Goal: Task Accomplishment & Management: Manage account settings

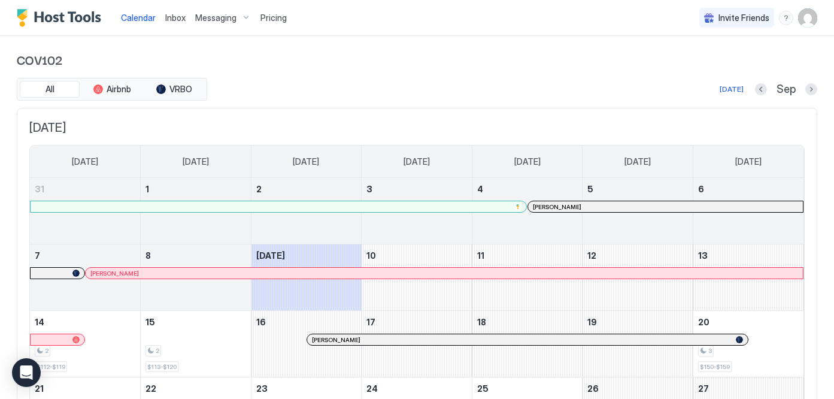
click at [219, 20] on span "Messaging" at bounding box center [215, 18] width 41 height 11
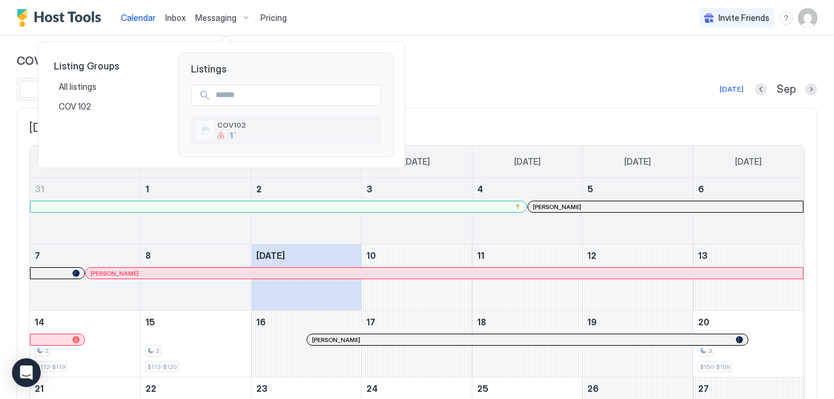
click at [232, 131] on div "COV102" at bounding box center [296, 129] width 159 height 19
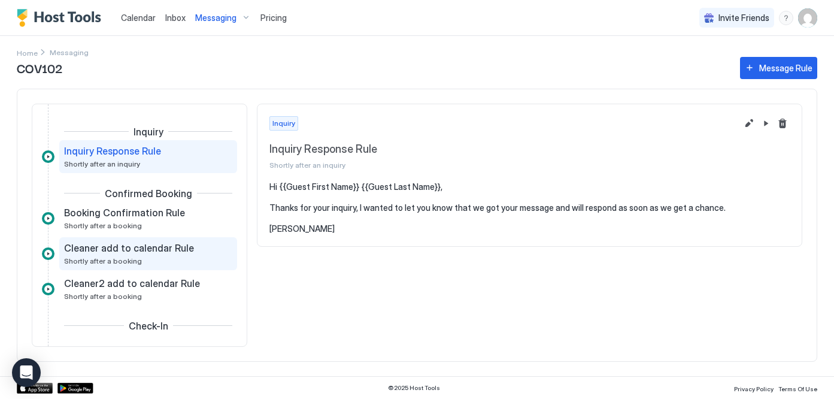
click at [136, 256] on div "Cleaner add to calendar Rule Shortly after a booking" at bounding box center [139, 253] width 151 height 23
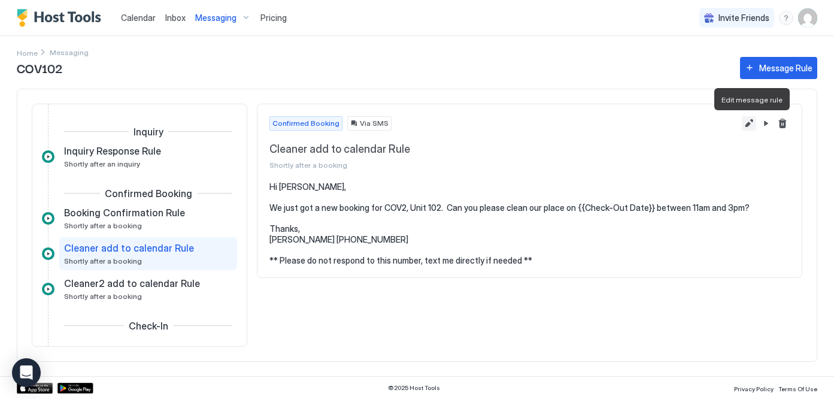
click at [747, 122] on button "Edit message rule" at bounding box center [749, 123] width 14 height 14
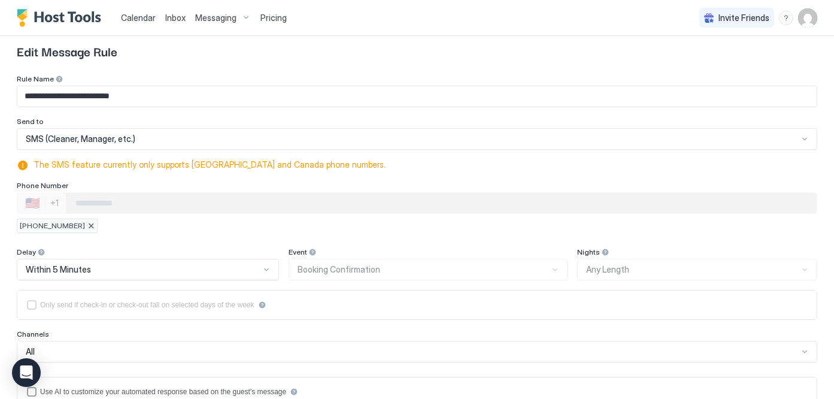
scroll to position [35, 0]
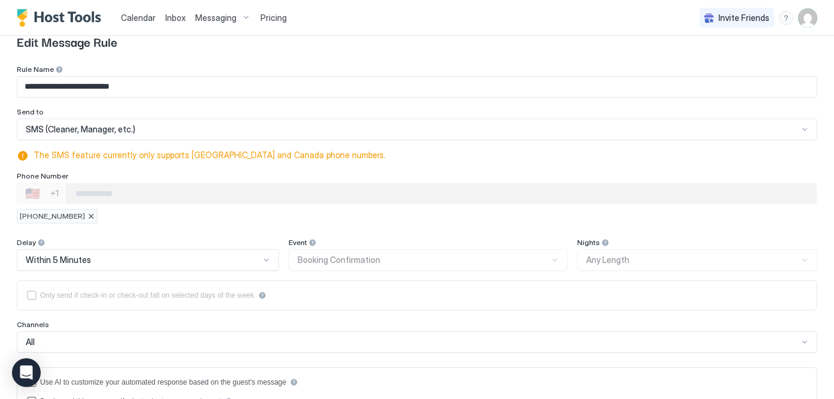
click at [87, 217] on div at bounding box center [90, 216] width 7 height 7
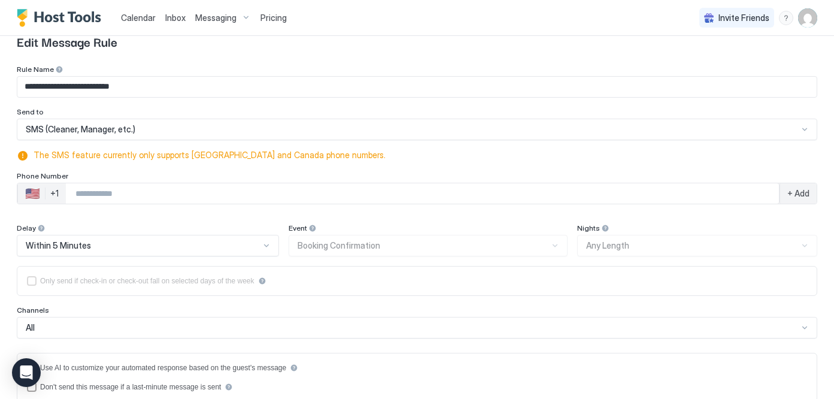
click at [81, 193] on input "Phone Number input" at bounding box center [422, 194] width 713 height 22
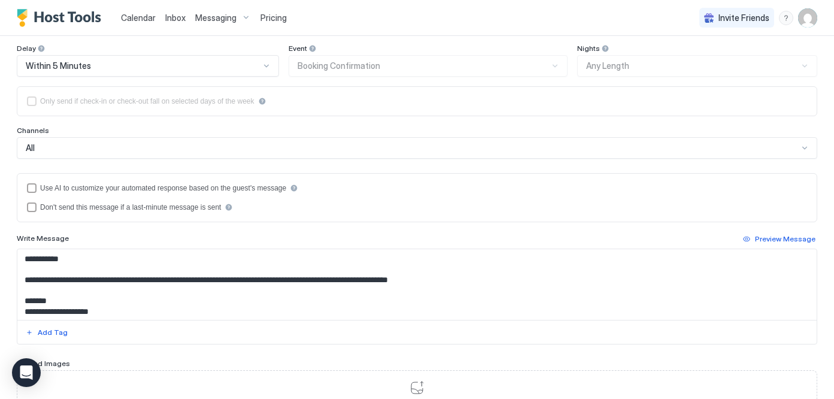
scroll to position [262, 0]
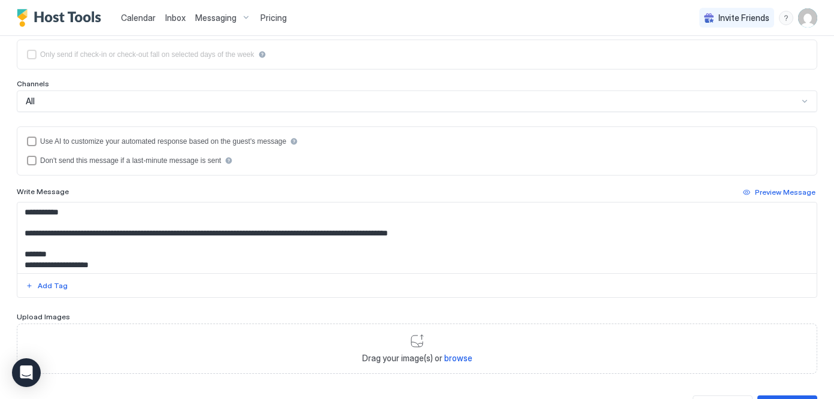
type input "**********"
click at [58, 212] on textarea "**********" at bounding box center [416, 237] width 799 height 71
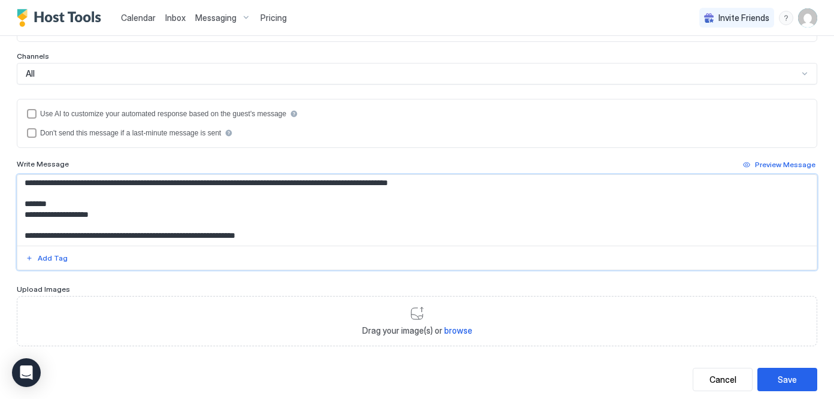
scroll to position [317, 0]
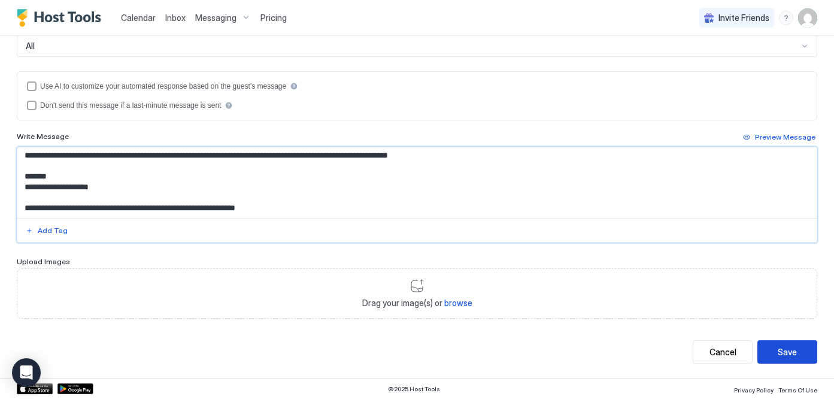
type textarea "**********"
click at [784, 354] on div "Save" at bounding box center [787, 351] width 19 height 13
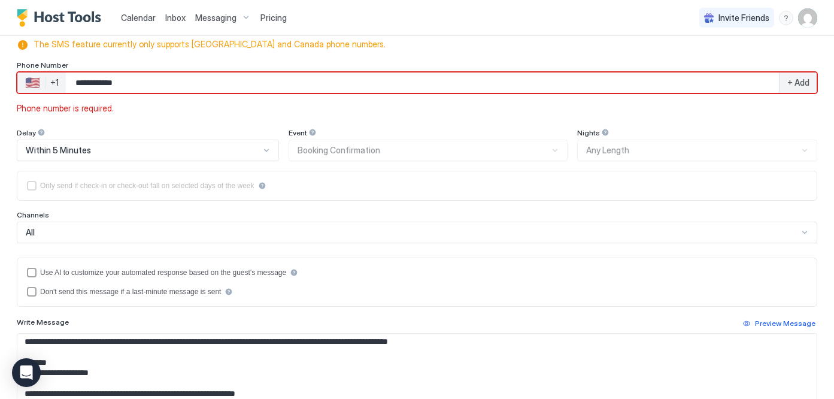
scroll to position [135, 0]
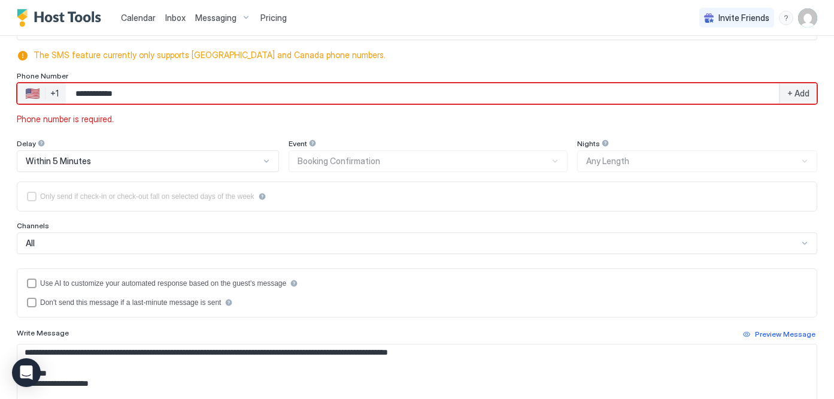
click at [794, 93] on span "+ Add" at bounding box center [798, 93] width 22 height 11
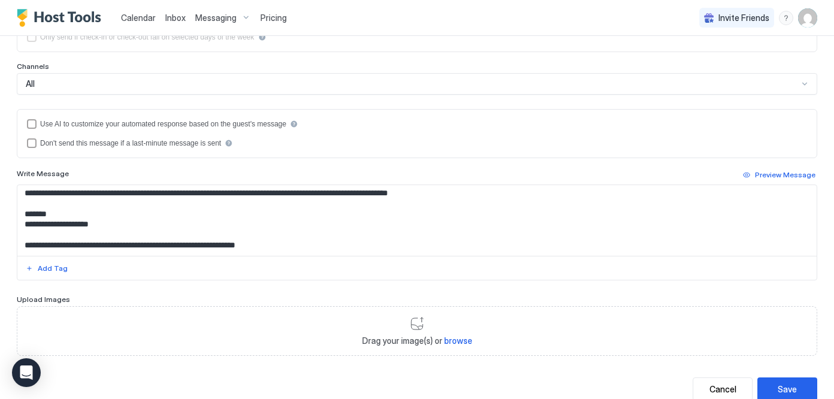
scroll to position [347, 0]
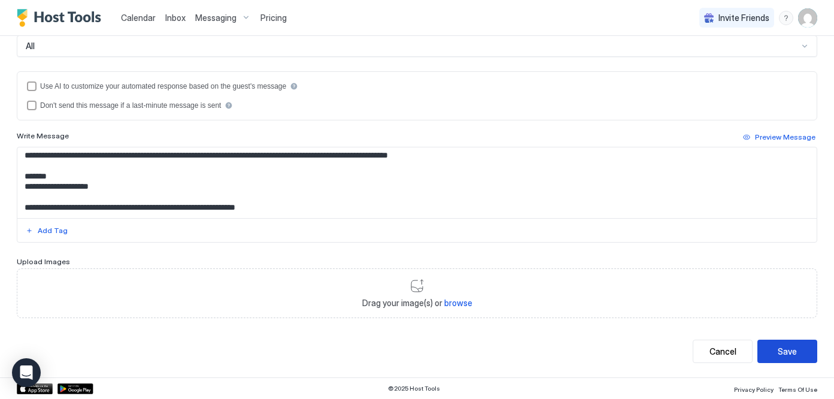
click at [788, 350] on div "Save" at bounding box center [787, 351] width 19 height 13
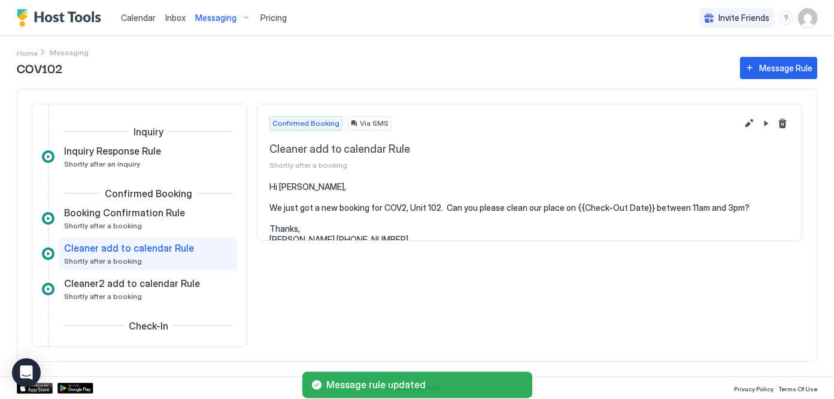
scroll to position [28, 0]
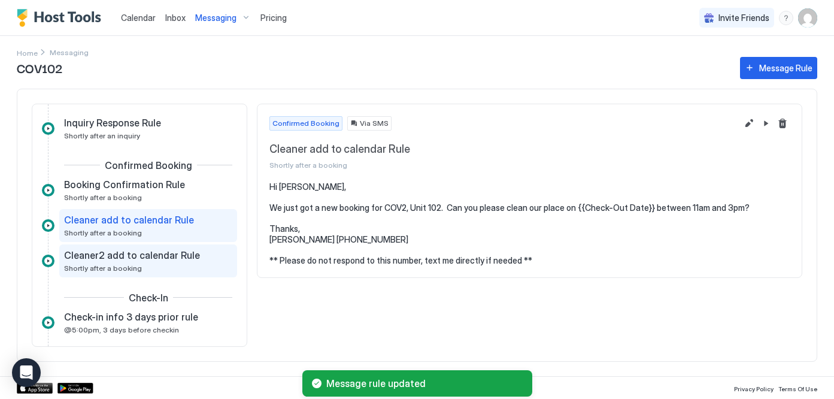
click at [131, 269] on span "Shortly after a booking" at bounding box center [103, 267] width 78 height 9
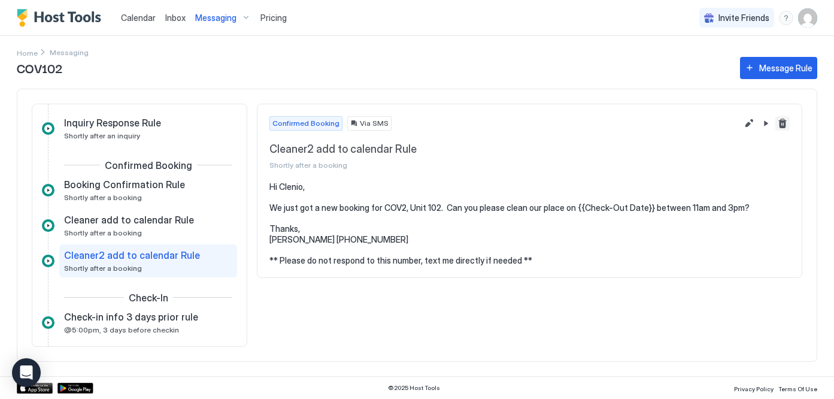
click at [779, 123] on button "Delete message rule" at bounding box center [782, 123] width 14 height 14
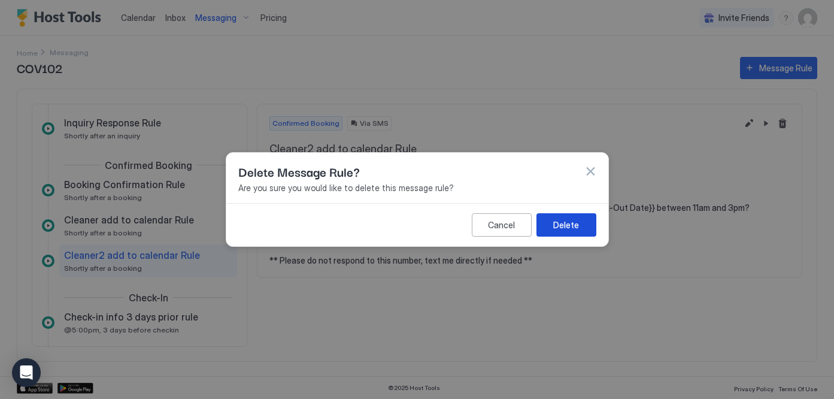
click at [568, 227] on div "Delete" at bounding box center [566, 225] width 26 height 13
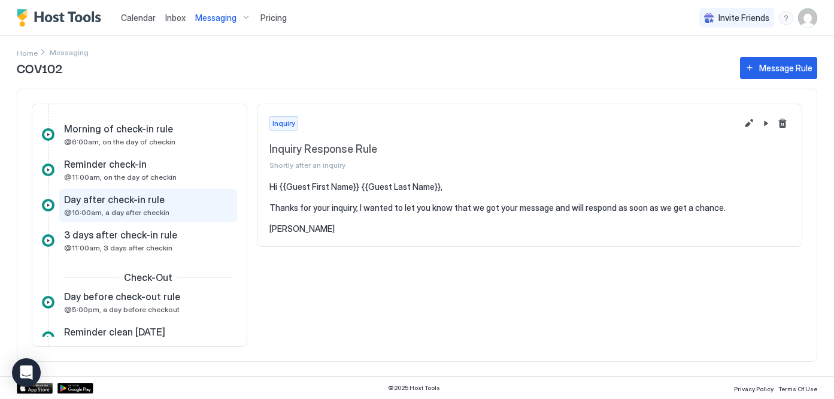
scroll to position [224, 0]
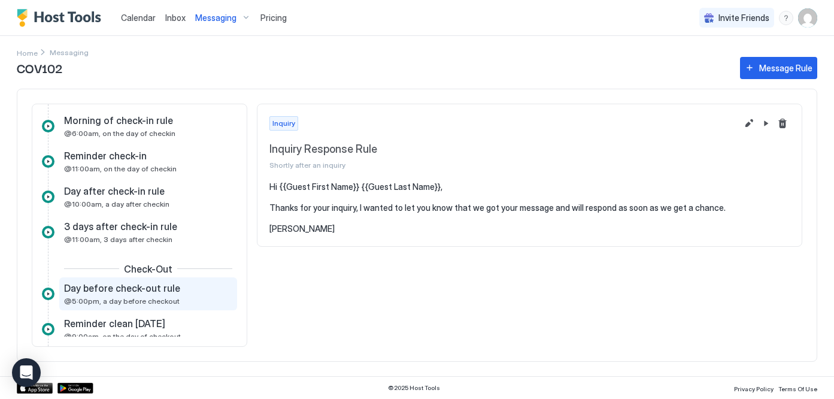
click at [148, 295] on div "Day before check-out rule @5:00pm, a day before checkout" at bounding box center [139, 293] width 151 height 23
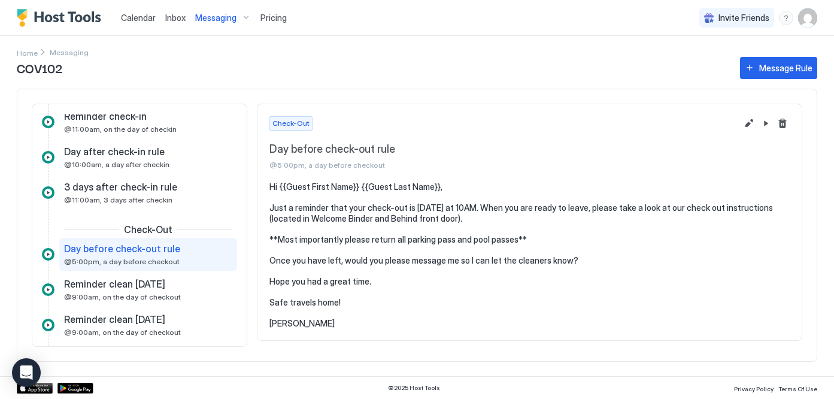
scroll to position [273, 0]
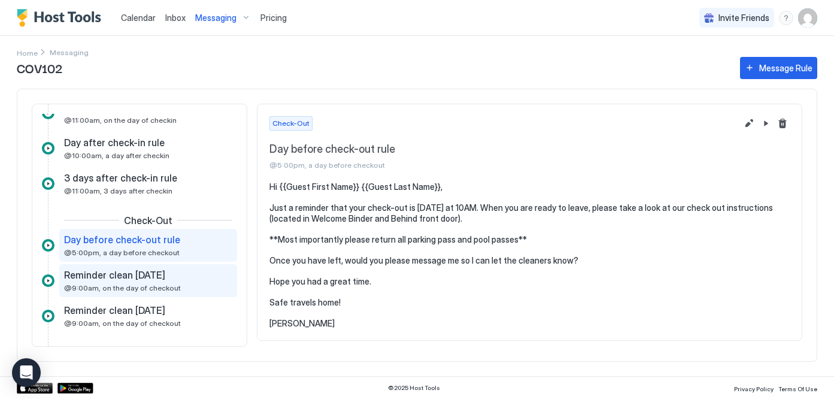
click at [127, 290] on span "@9:00am, on the day of checkout" at bounding box center [122, 287] width 117 height 9
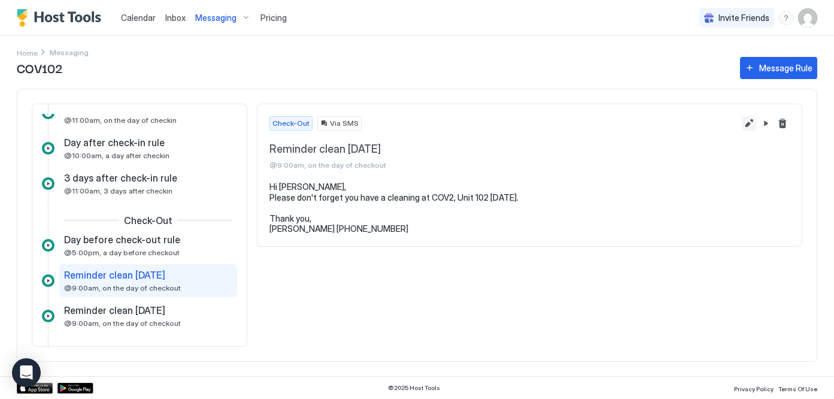
click at [751, 122] on button "Edit message rule" at bounding box center [749, 123] width 14 height 14
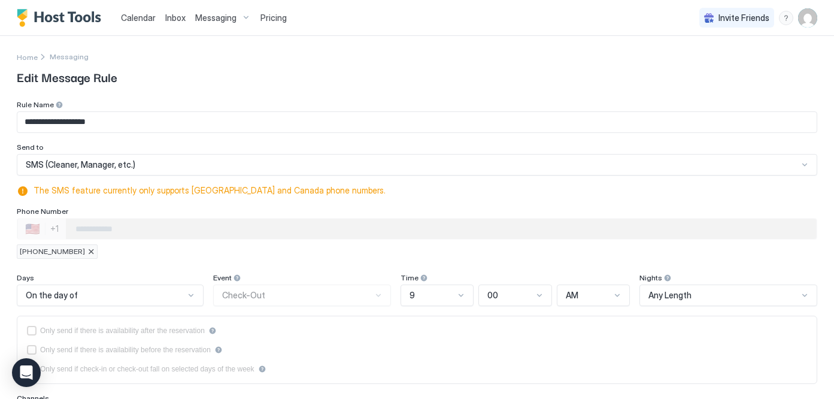
click at [87, 250] on div at bounding box center [90, 251] width 7 height 7
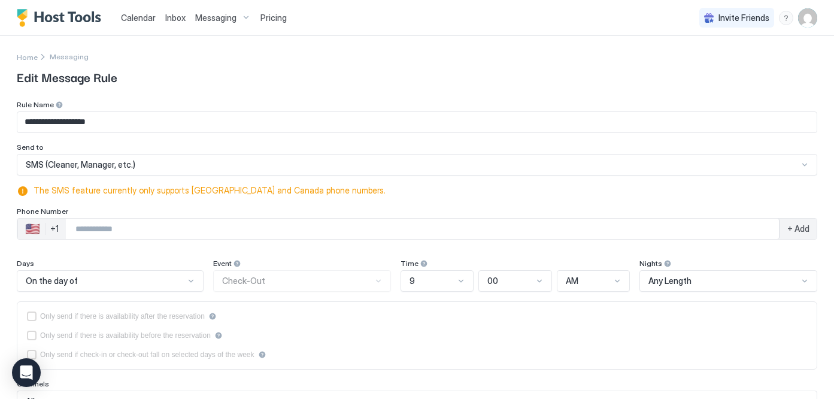
click at [73, 229] on input "Phone Number input" at bounding box center [422, 229] width 713 height 22
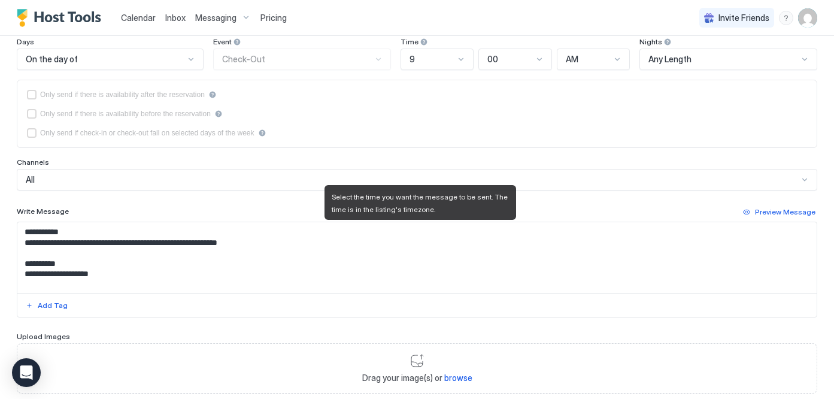
scroll to position [296, 0]
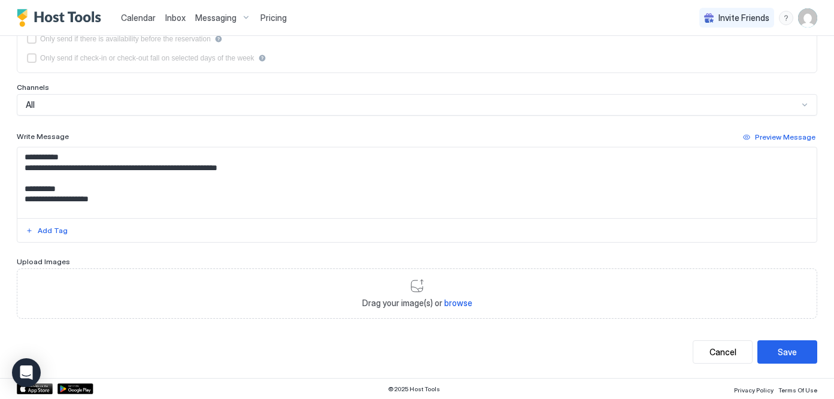
type input "**********"
click at [58, 158] on textarea "**********" at bounding box center [416, 182] width 799 height 71
click at [85, 158] on textarea "**********" at bounding box center [416, 182] width 799 height 71
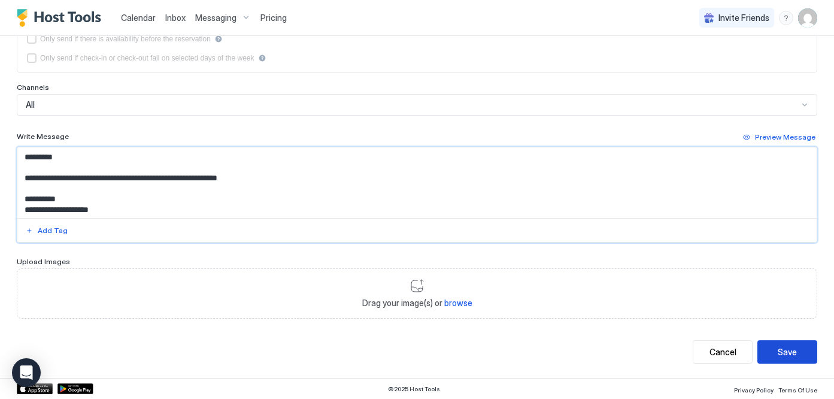
type textarea "**********"
click at [787, 351] on div "Save" at bounding box center [787, 351] width 19 height 13
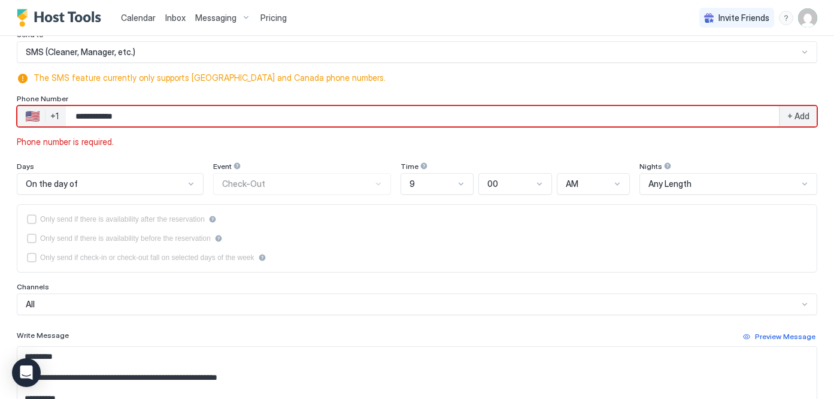
scroll to position [107, 0]
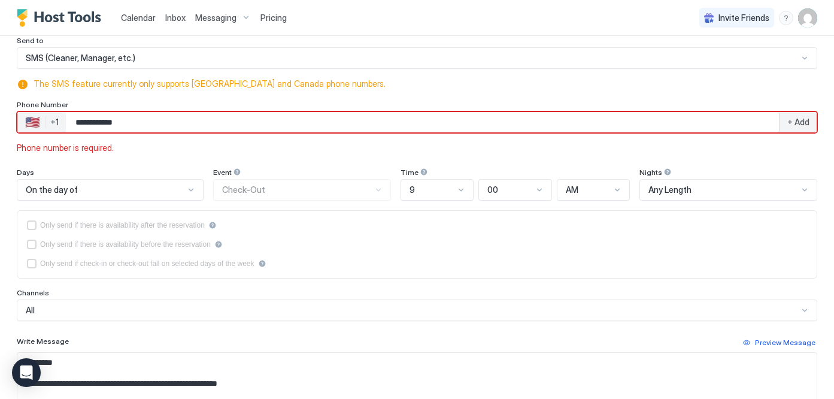
click at [795, 125] on span "+ Add" at bounding box center [798, 122] width 22 height 11
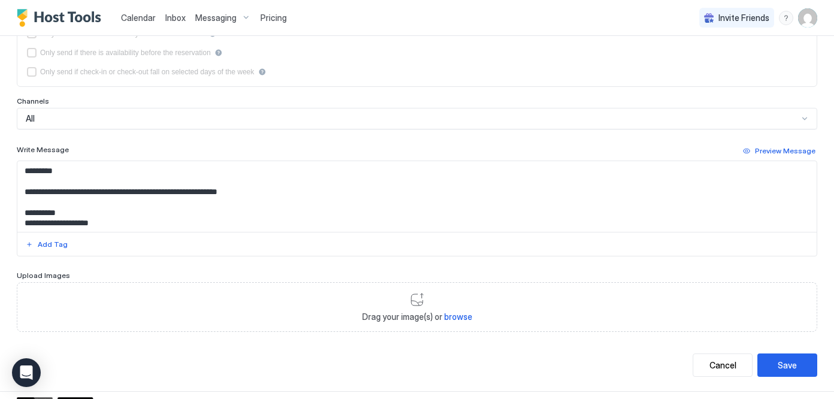
scroll to position [326, 0]
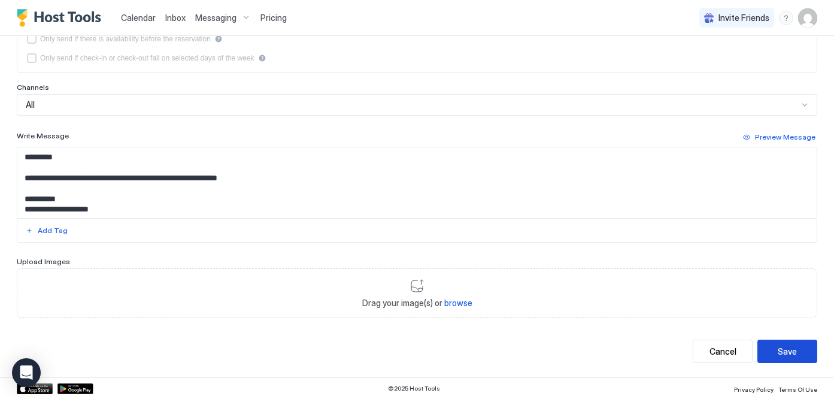
click at [790, 353] on div "Save" at bounding box center [787, 351] width 19 height 13
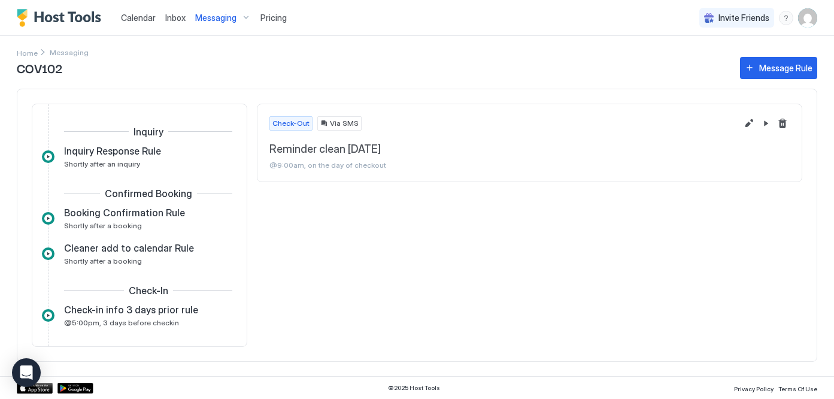
scroll to position [328, 0]
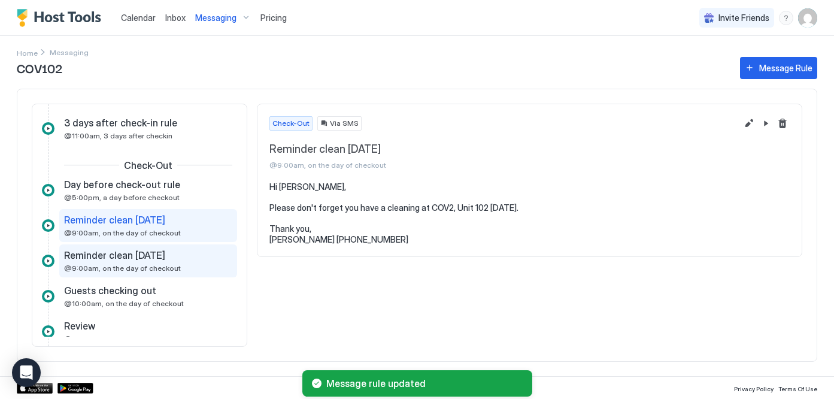
click at [126, 267] on span "@9:00am, on the day of checkout" at bounding box center [122, 267] width 117 height 9
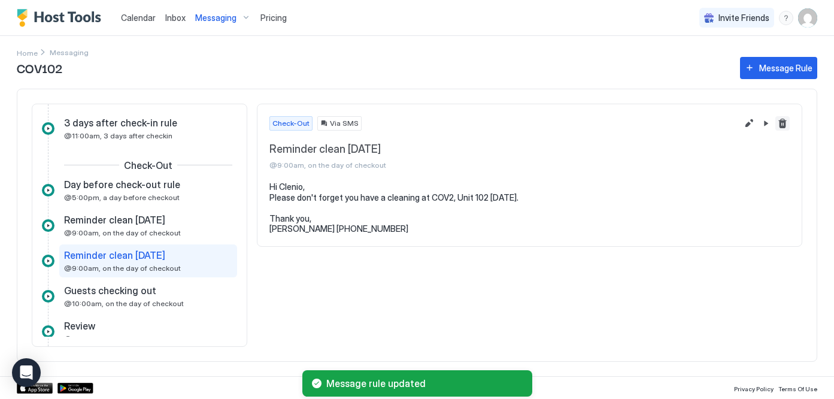
click at [780, 122] on button "Delete message rule" at bounding box center [782, 123] width 14 height 14
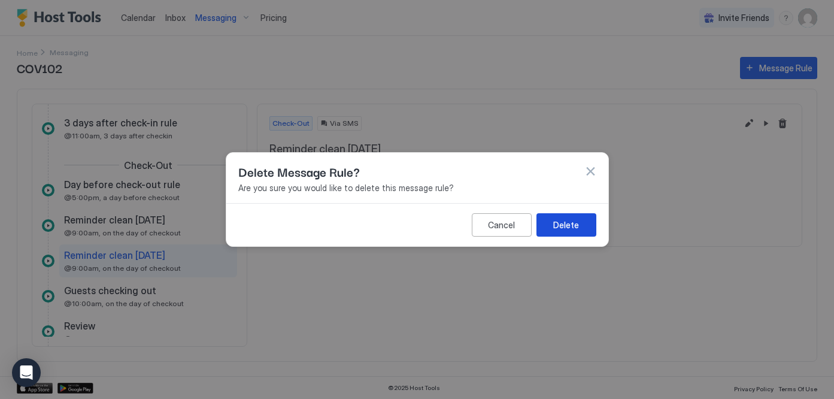
click at [566, 226] on div "Delete" at bounding box center [566, 225] width 26 height 13
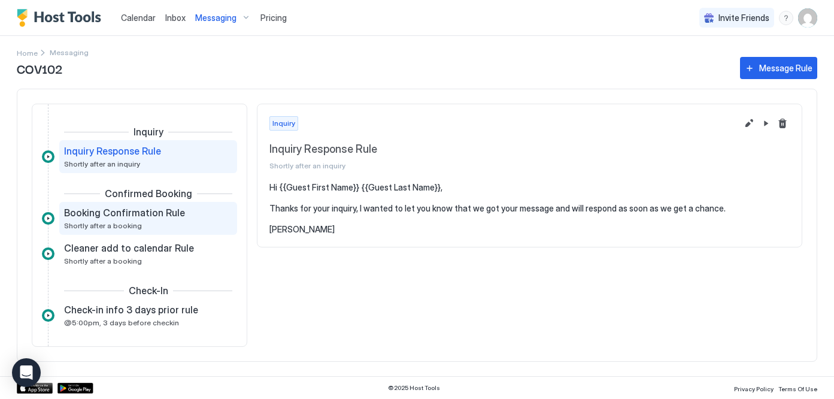
click at [147, 217] on span "Booking Confirmation Rule" at bounding box center [124, 213] width 121 height 12
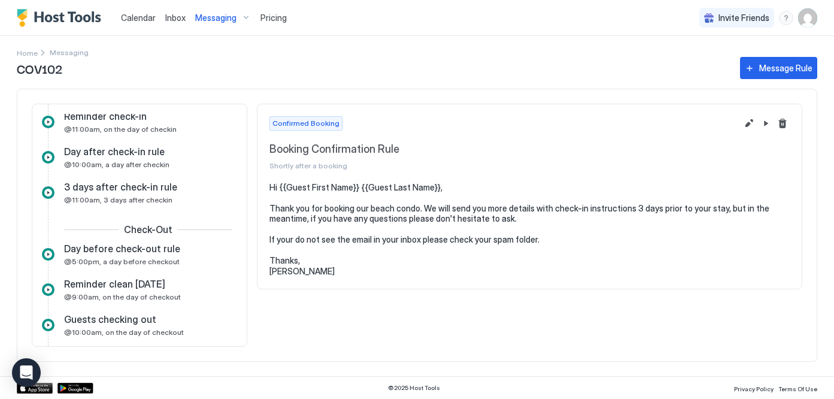
scroll to position [268, 0]
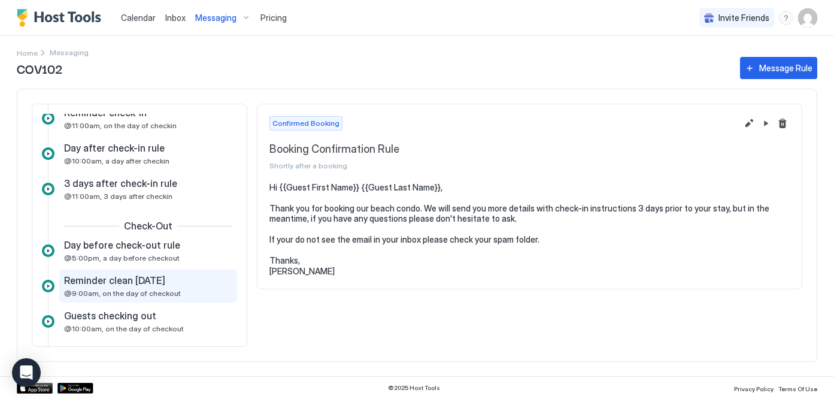
click at [144, 286] on span "Reminder clean [DATE]" at bounding box center [114, 280] width 101 height 12
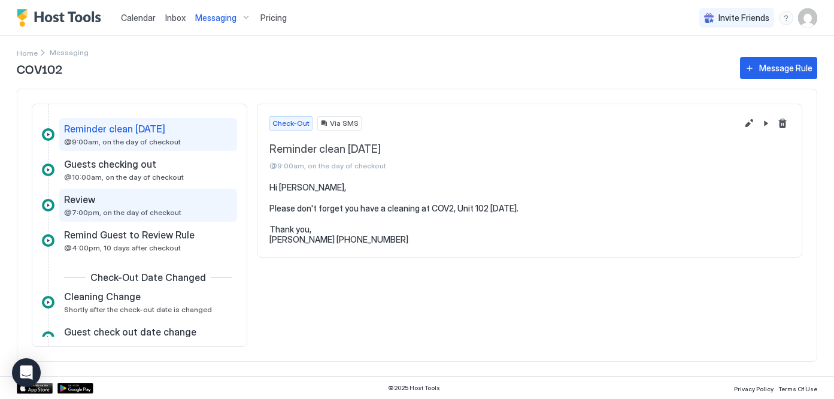
scroll to position [421, 0]
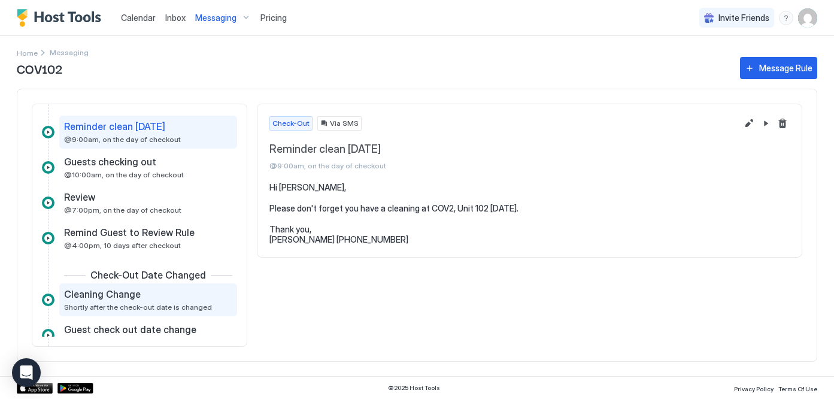
click at [141, 306] on span "Shortly after the check-out date is changed" at bounding box center [138, 306] width 148 height 9
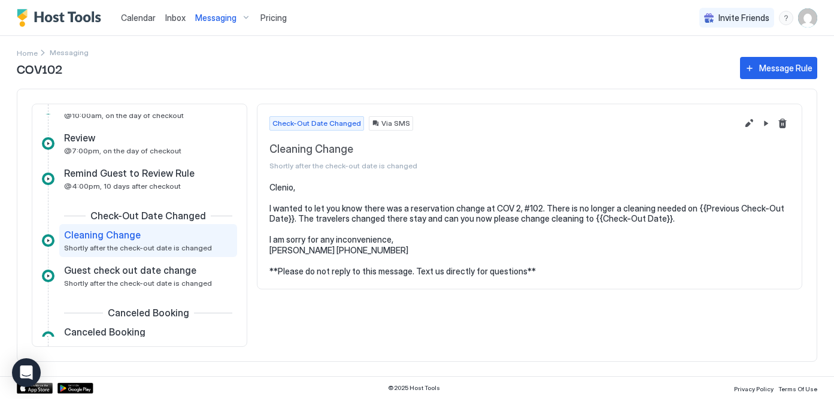
scroll to position [484, 0]
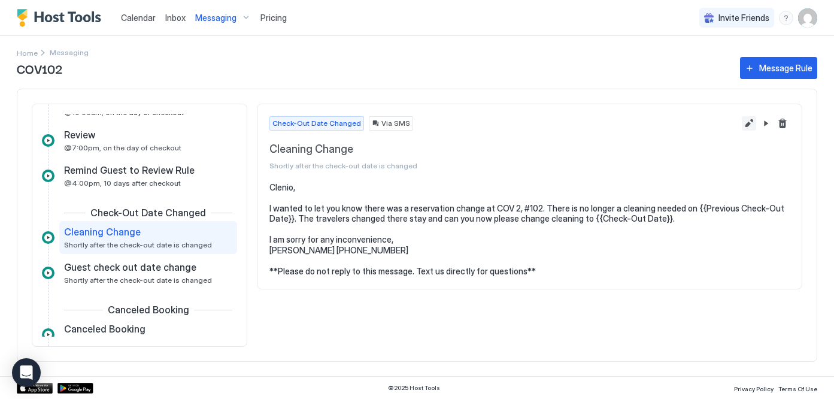
click at [750, 123] on button "Edit message rule" at bounding box center [749, 123] width 14 height 14
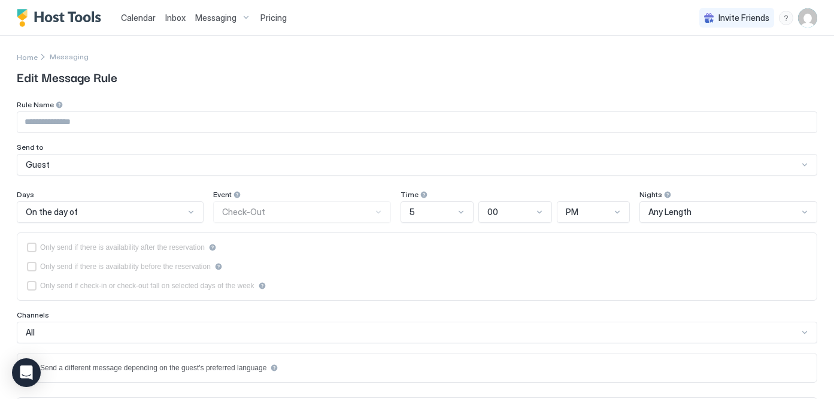
type input "**********"
type textarea "**********"
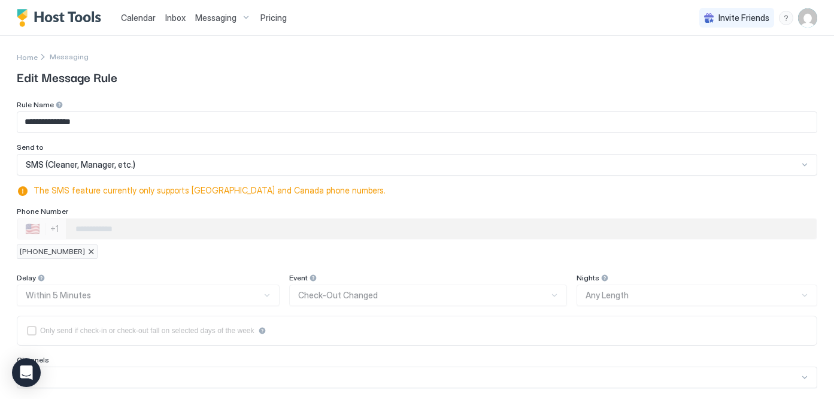
click at [87, 251] on div at bounding box center [90, 251] width 7 height 7
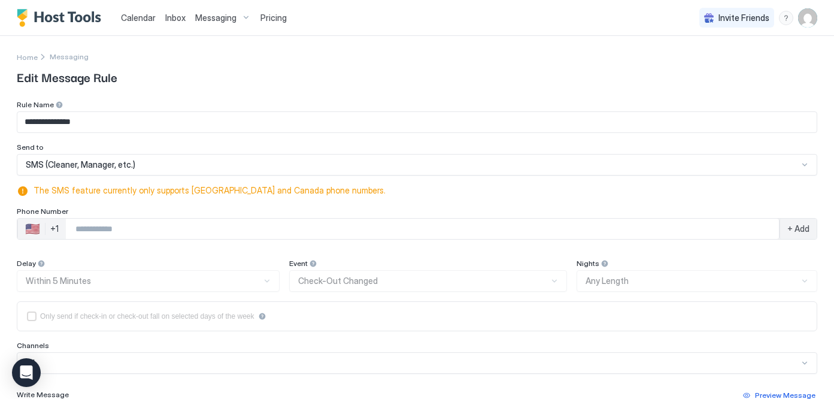
click at [74, 228] on input "Phone Number input" at bounding box center [422, 229] width 713 height 22
type input "**********"
click at [798, 222] on div "+ Add" at bounding box center [797, 229] width 37 height 20
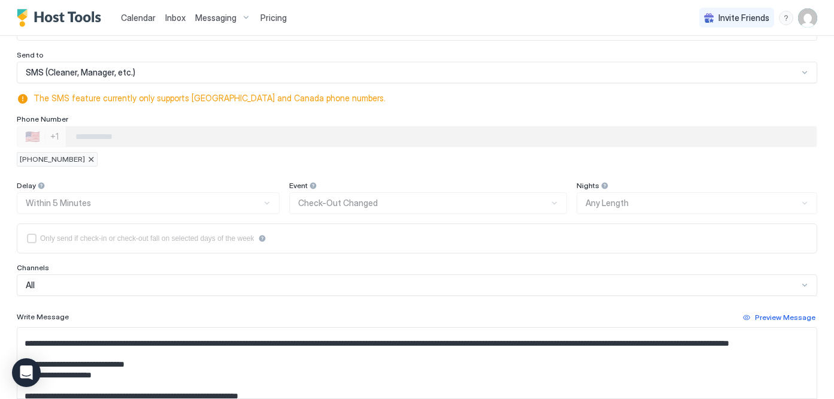
scroll to position [8, 0]
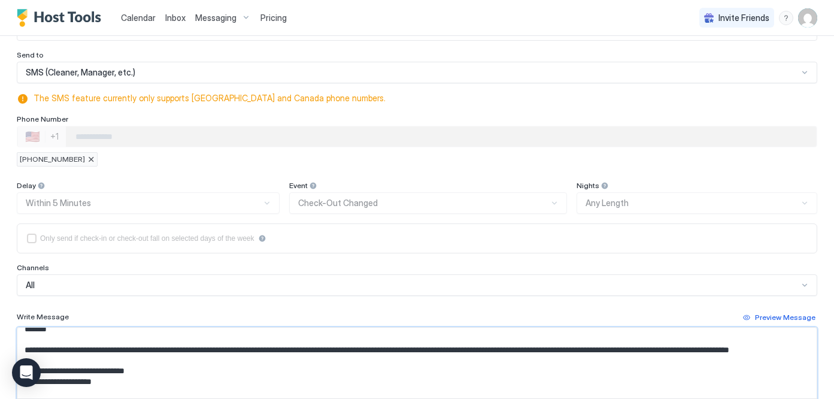
click at [47, 329] on textarea "**********" at bounding box center [416, 362] width 799 height 71
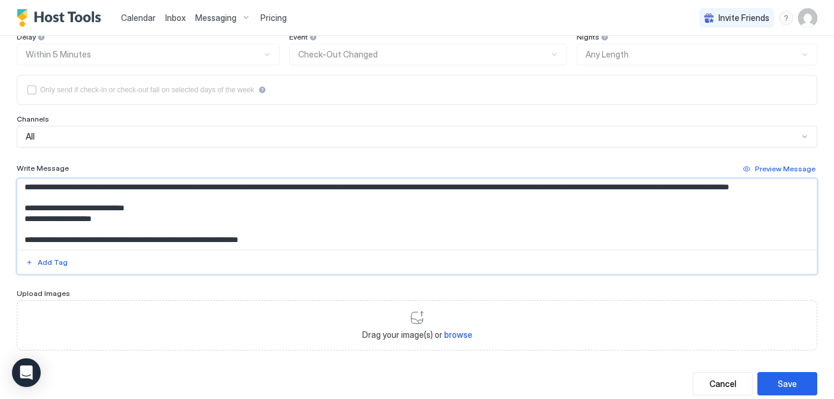
scroll to position [241, 0]
type textarea "**********"
click at [782, 374] on button "Save" at bounding box center [787, 382] width 60 height 23
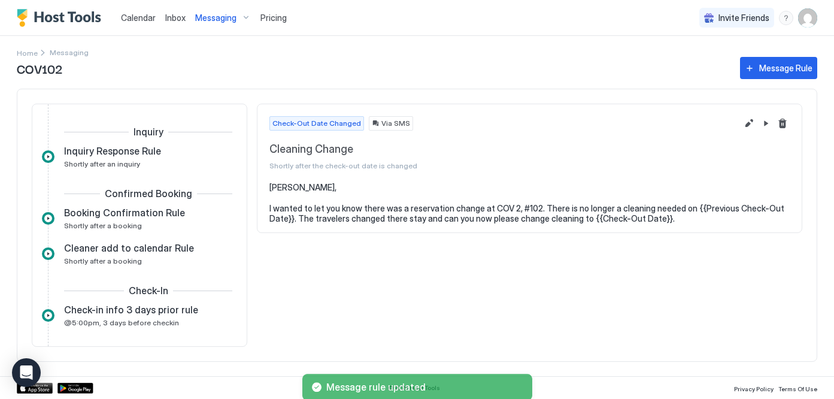
scroll to position [496, 0]
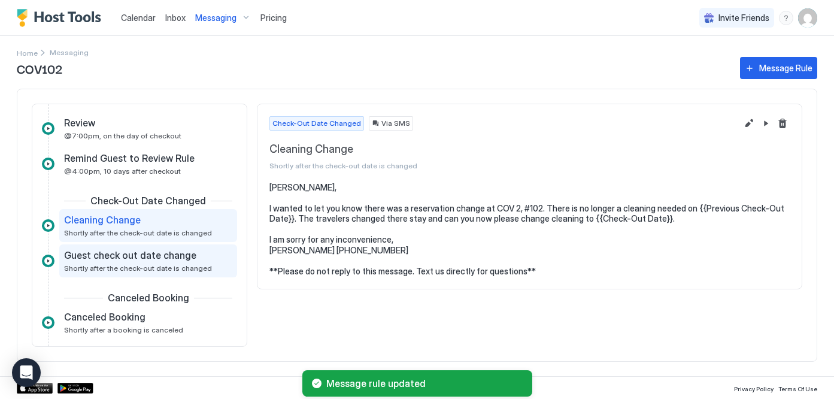
click at [168, 265] on span "Shortly after the check-out date is changed" at bounding box center [138, 267] width 148 height 9
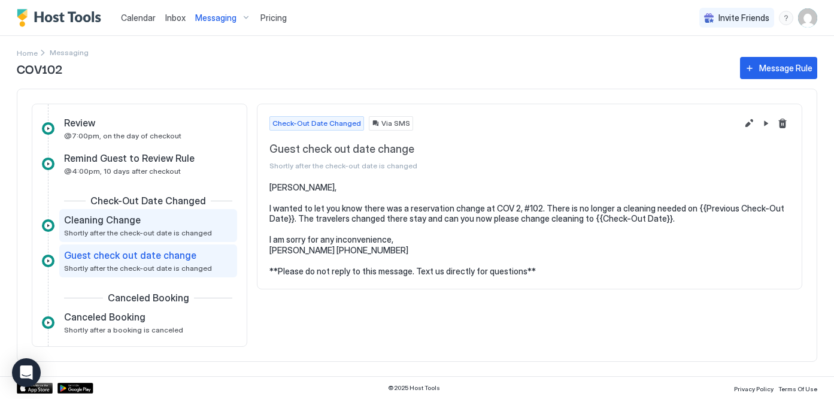
click at [154, 226] on div "Cleaning Change Shortly after the check-out date is changed" at bounding box center [139, 225] width 151 height 23
click at [158, 259] on span "Guest check out date change" at bounding box center [130, 255] width 132 height 12
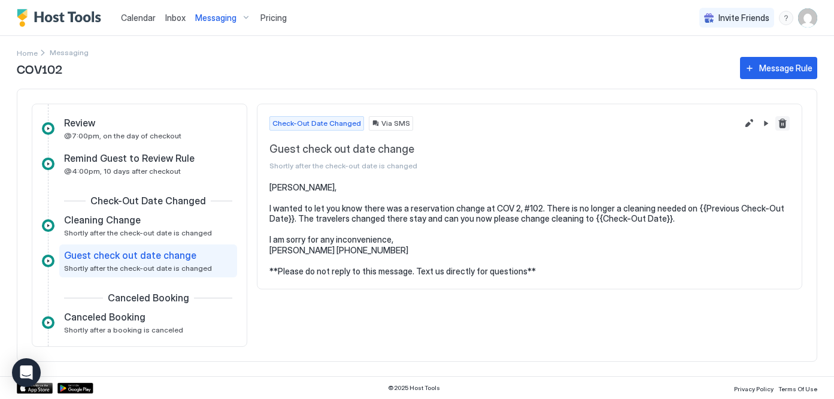
click at [779, 123] on button "Delete message rule" at bounding box center [782, 123] width 14 height 14
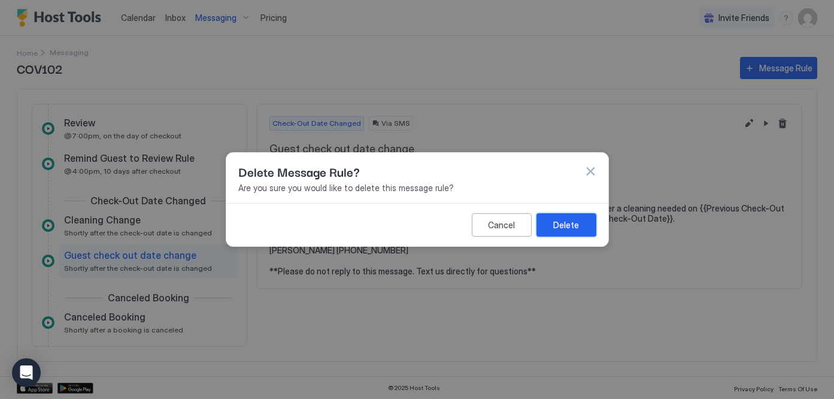
click at [560, 226] on div "Delete" at bounding box center [566, 225] width 26 height 13
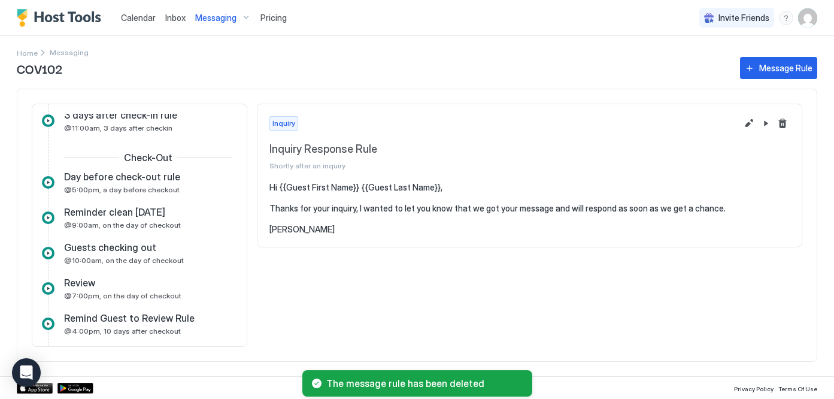
scroll to position [342, 0]
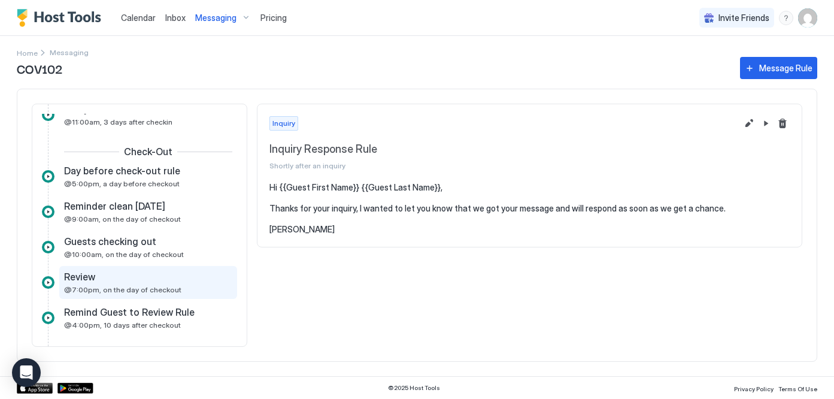
click at [111, 292] on span "@7:00pm, on the day of checkout" at bounding box center [122, 289] width 117 height 9
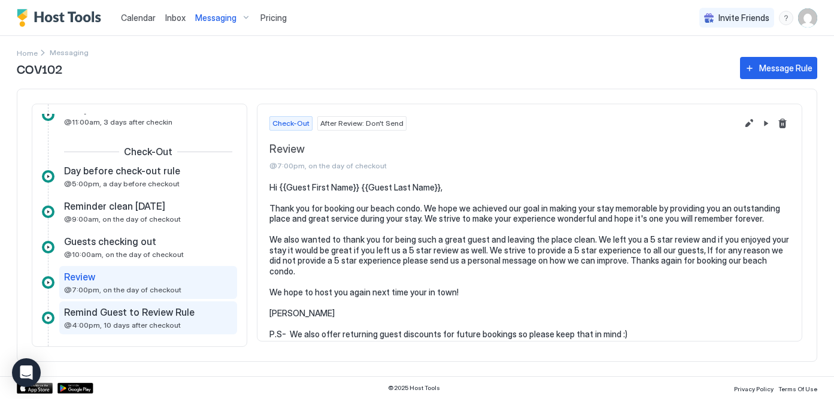
click at [122, 314] on span "Remind Guest to Review Rule" at bounding box center [129, 312] width 131 height 12
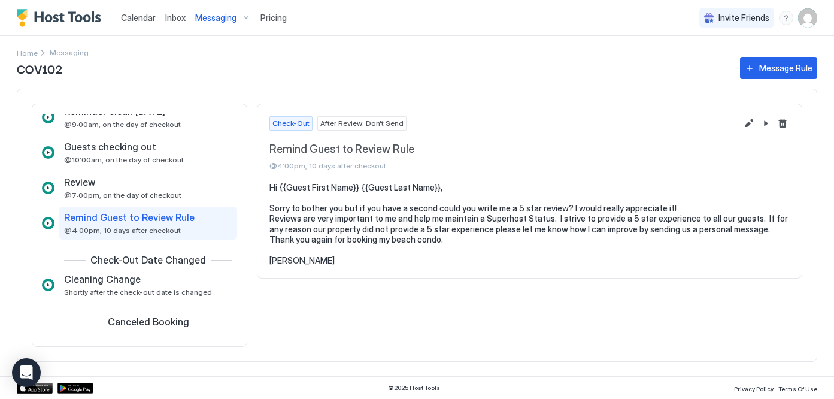
scroll to position [449, 0]
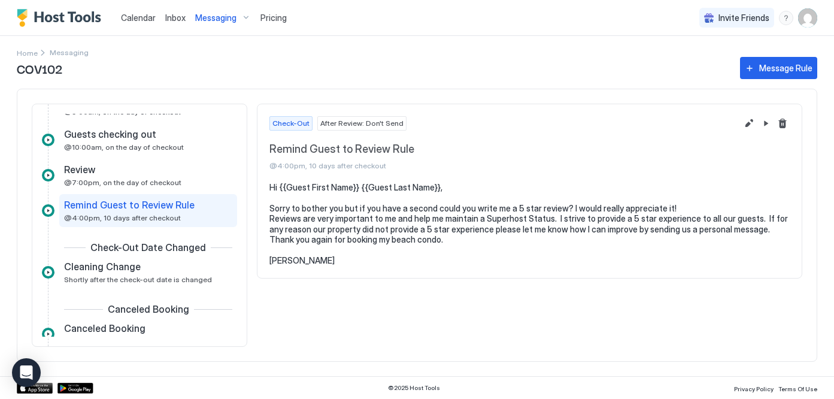
click at [127, 269] on span "Cleaning Change" at bounding box center [102, 266] width 77 height 12
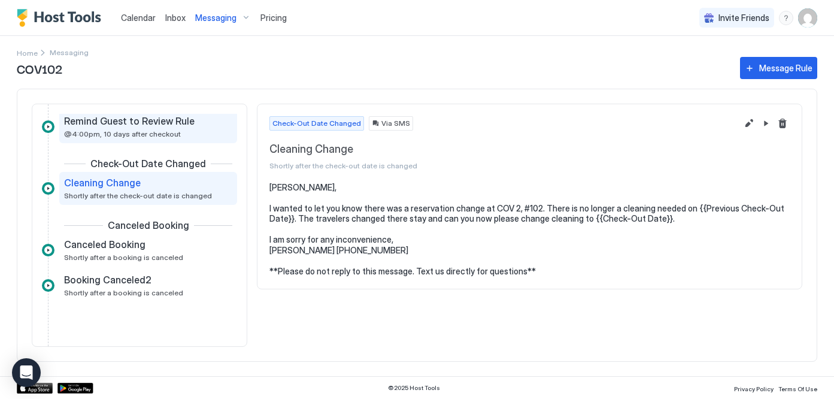
scroll to position [535, 0]
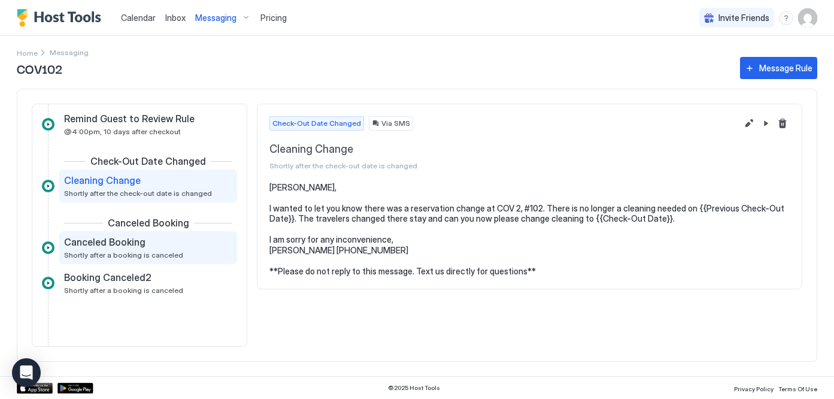
click at [107, 247] on span "Canceled Booking" at bounding box center [104, 242] width 81 height 12
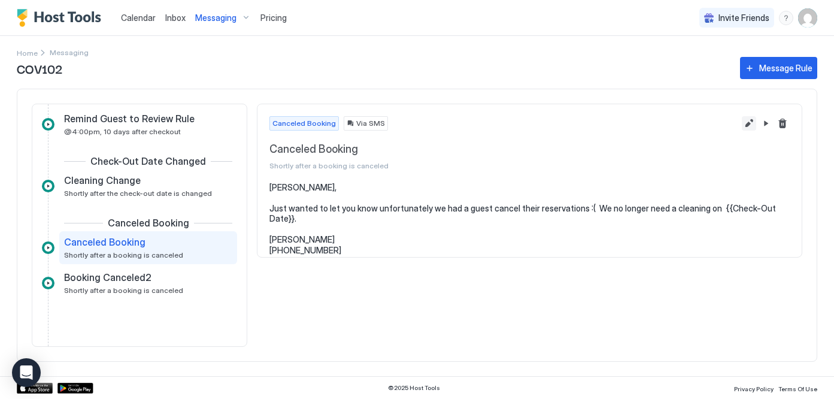
click at [747, 119] on button "Edit message rule" at bounding box center [749, 123] width 14 height 14
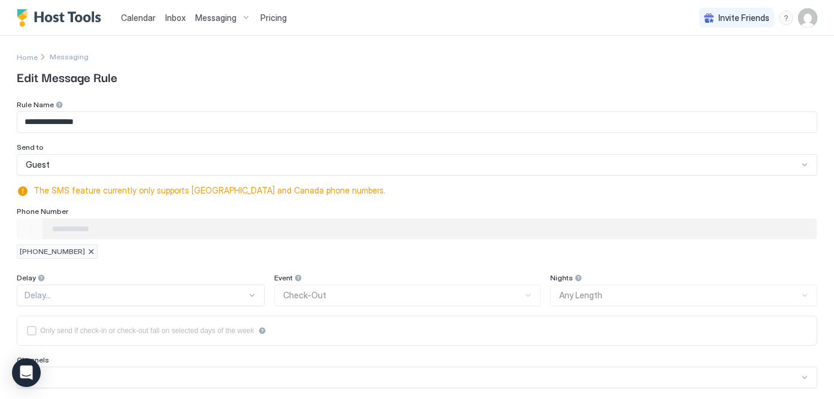
type textarea "**********"
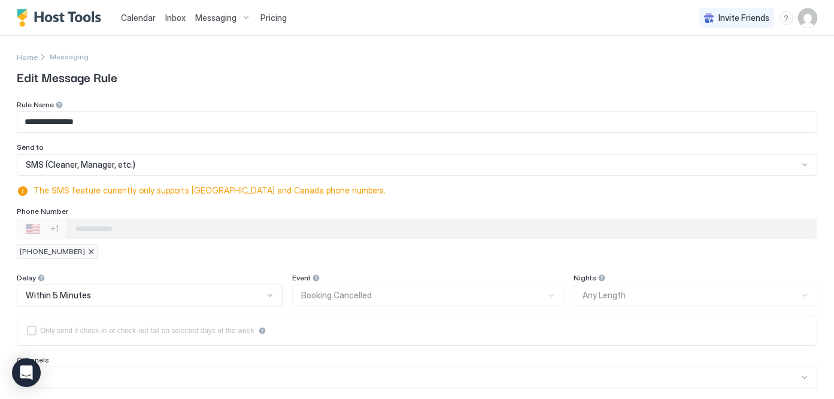
click at [87, 253] on div at bounding box center [90, 251] width 7 height 7
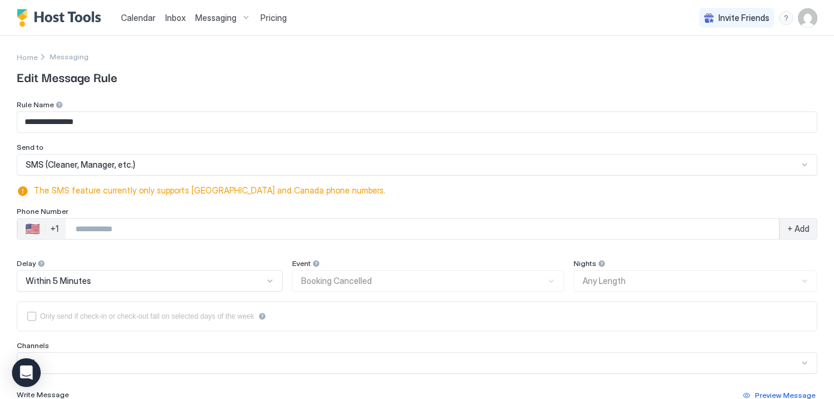
click at [77, 226] on input "Phone Number input" at bounding box center [422, 229] width 713 height 22
type input "**********"
click at [796, 228] on span "+ Add" at bounding box center [798, 228] width 22 height 11
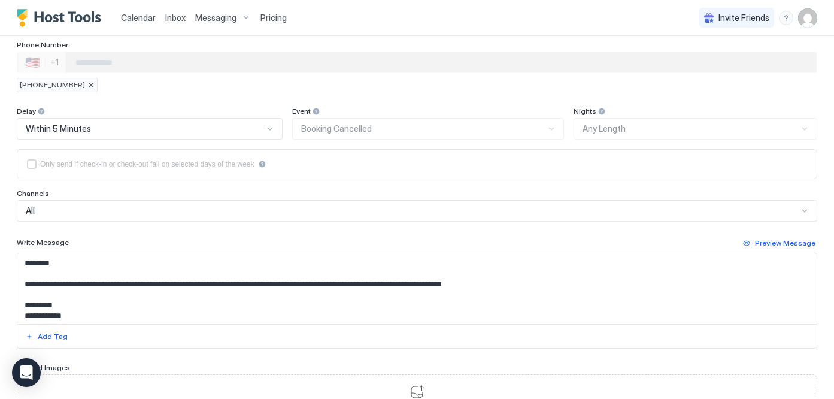
scroll to position [187, 0]
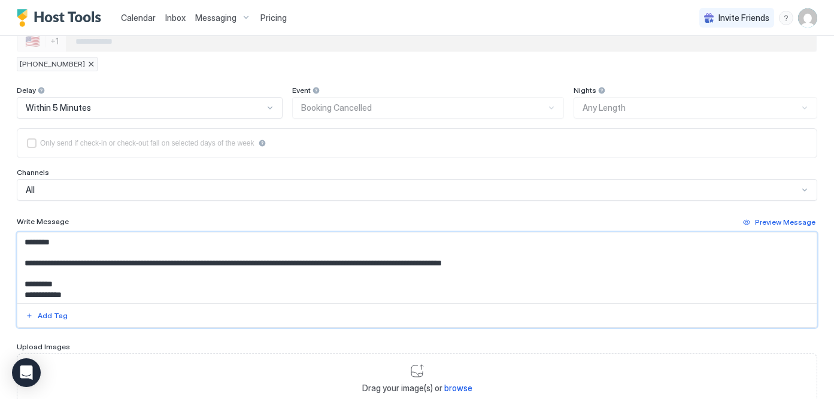
drag, startPoint x: 48, startPoint y: 242, endPoint x: 6, endPoint y: 241, distance: 42.5
click at [6, 241] on div "**********" at bounding box center [417, 156] width 834 height 614
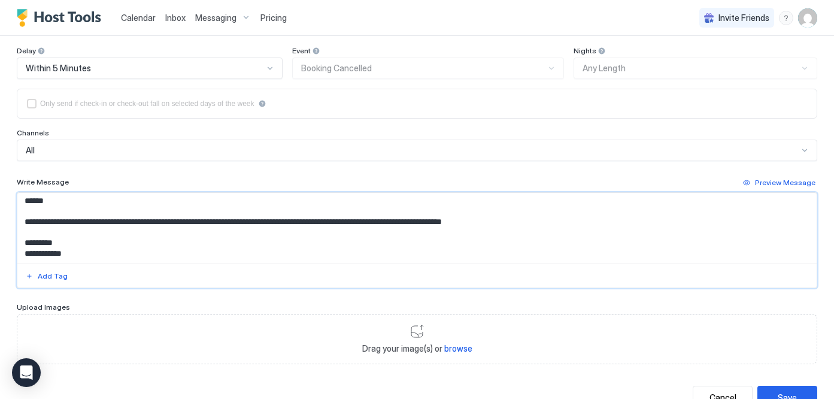
scroll to position [272, 0]
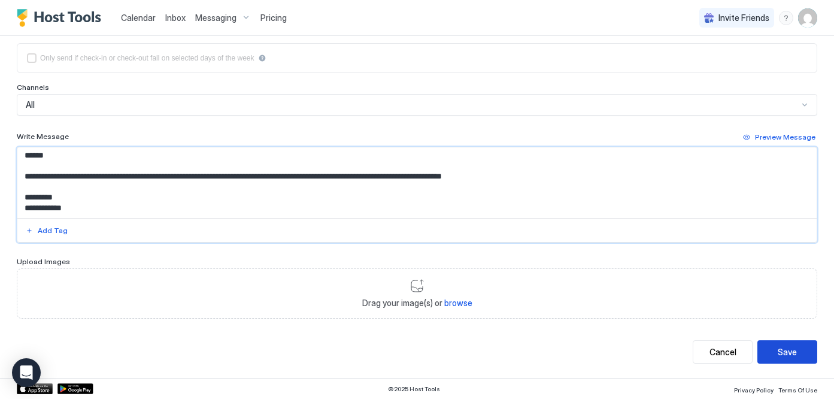
type textarea "**********"
click at [788, 347] on div "Save" at bounding box center [787, 351] width 19 height 13
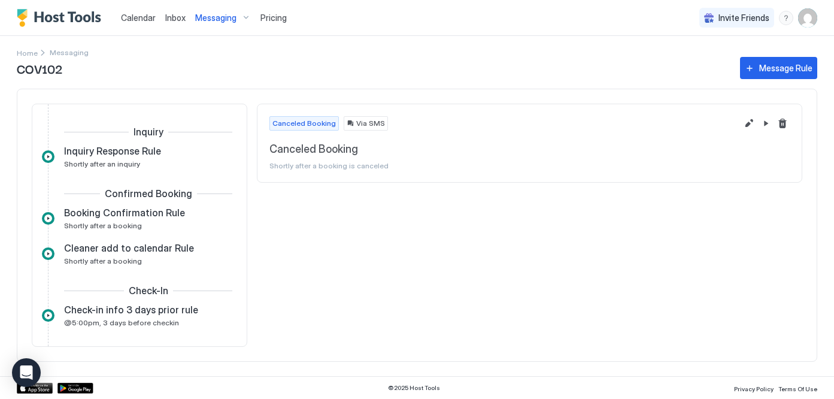
scroll to position [557, 0]
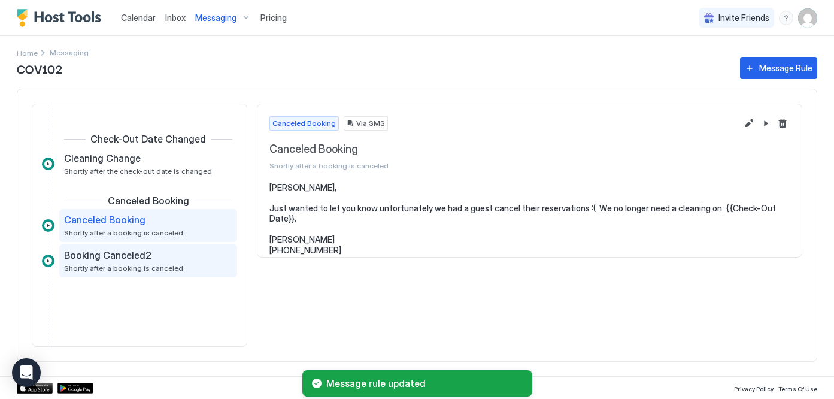
click at [113, 251] on span "Booking Canceled2" at bounding box center [107, 255] width 87 height 12
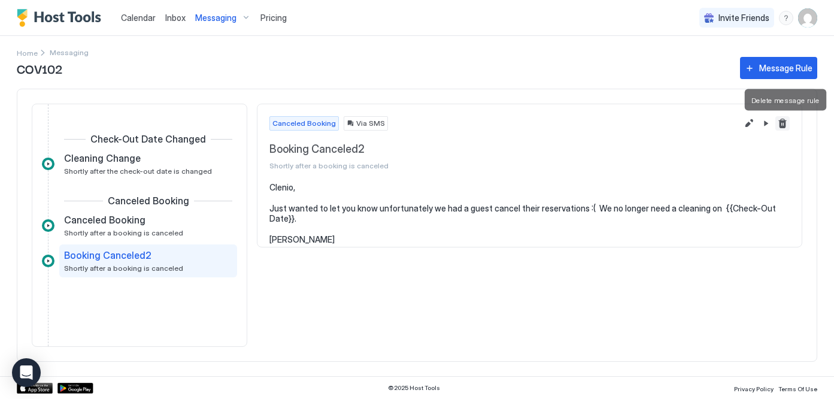
click at [785, 122] on button "Delete message rule" at bounding box center [782, 123] width 14 height 14
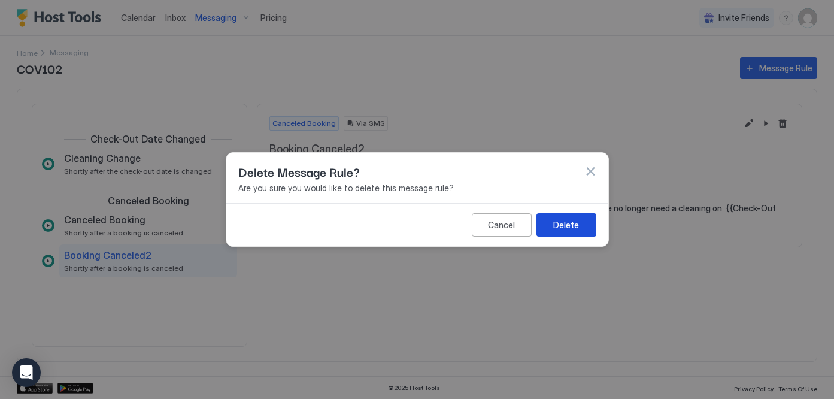
click at [578, 232] on button "Delete" at bounding box center [566, 224] width 60 height 23
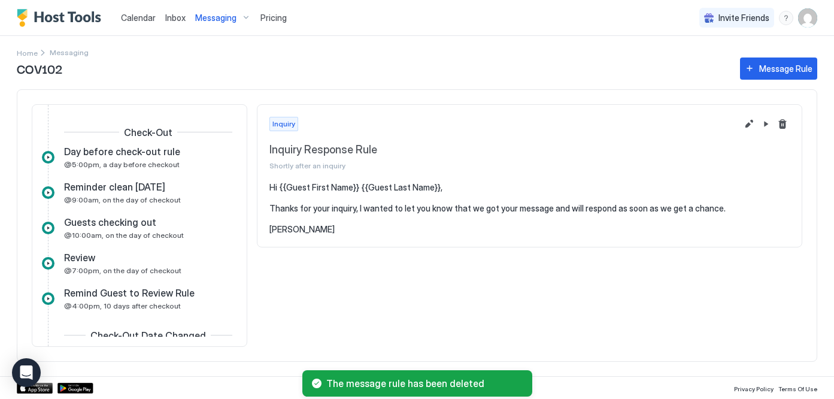
scroll to position [525, 0]
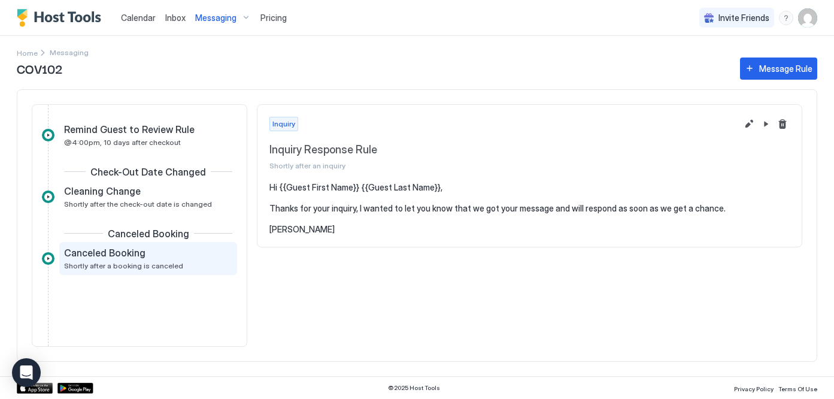
click at [151, 255] on div "Canceled Booking" at bounding box center [139, 253] width 151 height 12
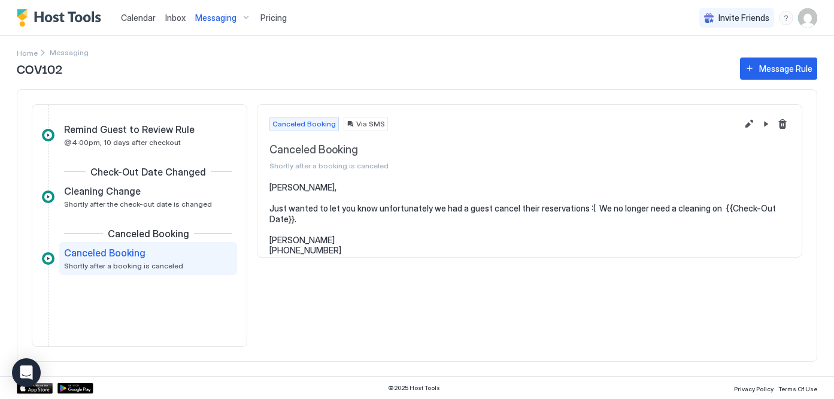
click at [133, 14] on span "Calendar" at bounding box center [138, 18] width 35 height 10
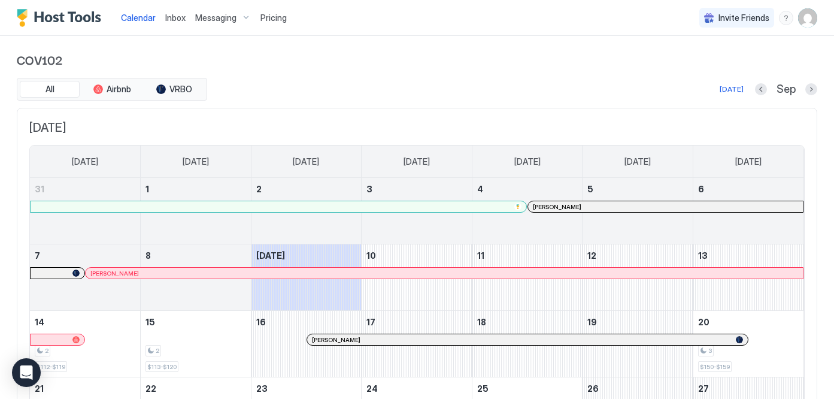
scroll to position [16, 0]
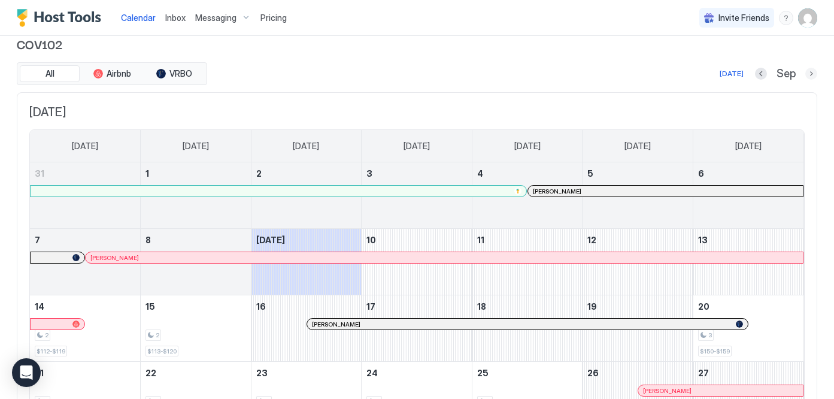
click at [812, 71] on button "Next month" at bounding box center [811, 74] width 12 height 12
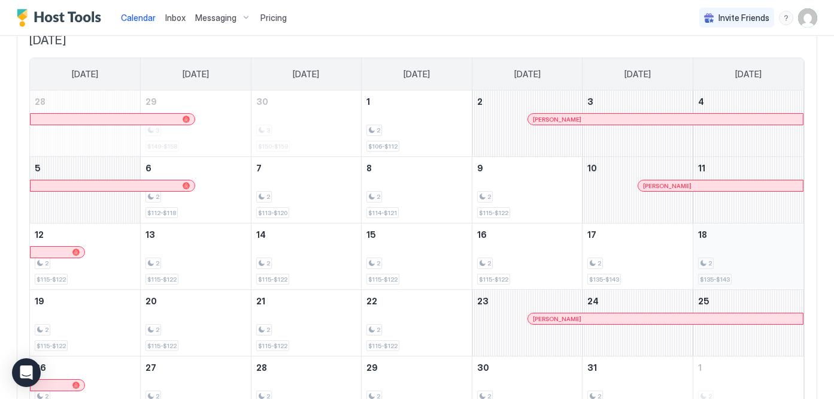
scroll to position [0, 0]
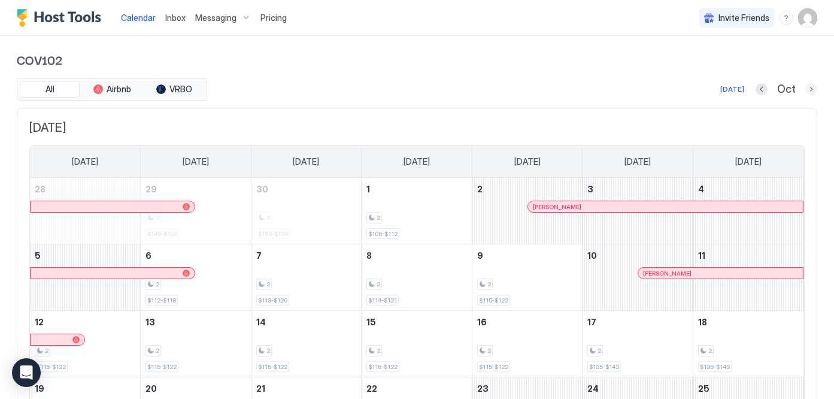
click at [809, 86] on button "Next month" at bounding box center [811, 89] width 12 height 12
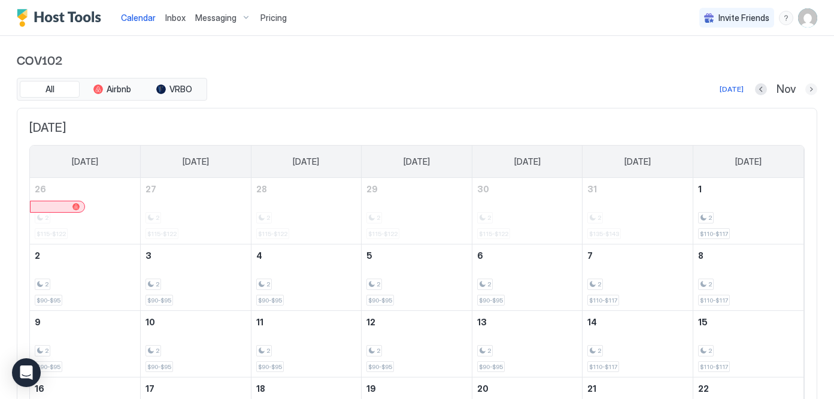
click at [812, 89] on button "Next month" at bounding box center [811, 89] width 12 height 12
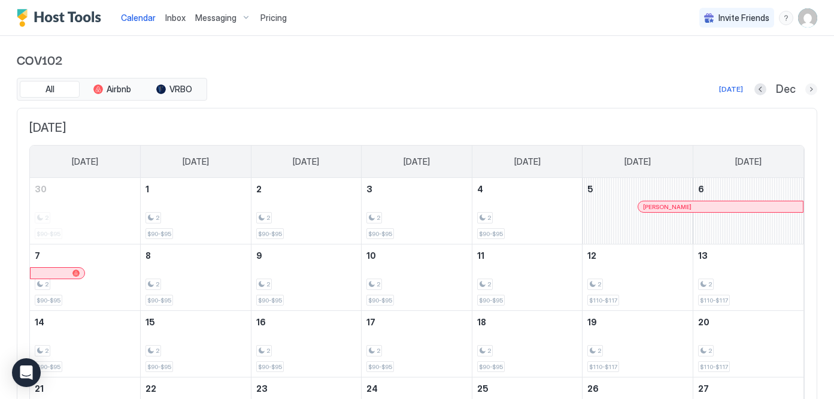
click at [812, 89] on button "Next month" at bounding box center [811, 89] width 12 height 12
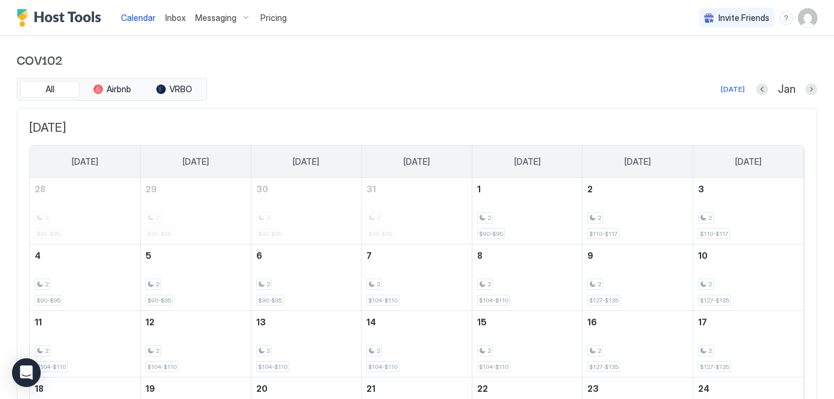
click at [808, 96] on div "All Airbnb VRBO [DATE] Jan" at bounding box center [417, 89] width 800 height 23
click at [811, 93] on button "Next month" at bounding box center [811, 89] width 12 height 12
click at [814, 92] on button "Next month" at bounding box center [811, 89] width 12 height 12
click at [814, 91] on button "Next month" at bounding box center [811, 89] width 12 height 12
click at [765, 85] on button "Previous month" at bounding box center [763, 89] width 12 height 12
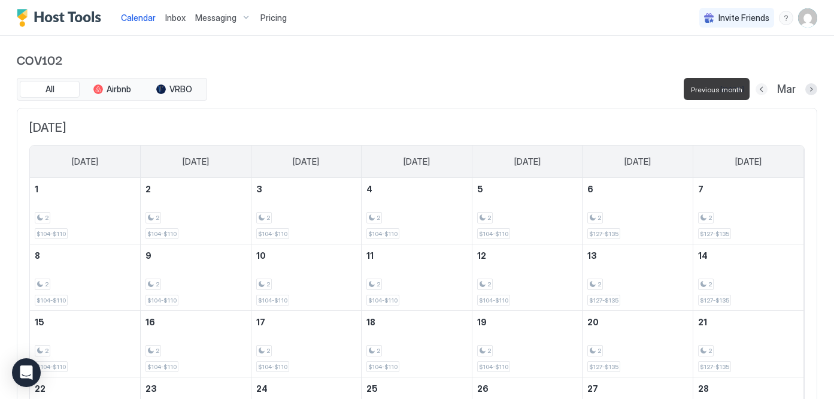
click at [765, 85] on button "Previous month" at bounding box center [762, 89] width 12 height 12
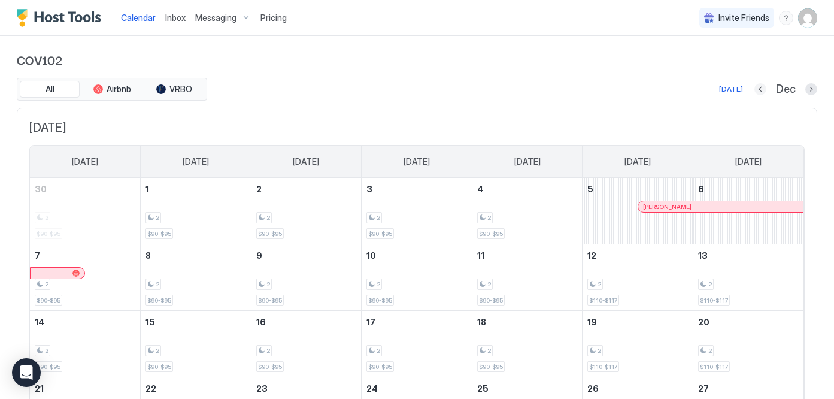
click at [759, 87] on button "Previous month" at bounding box center [760, 89] width 12 height 12
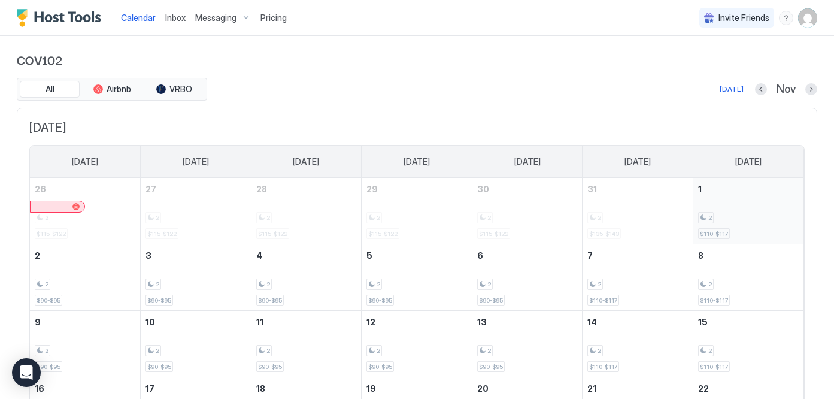
click at [728, 216] on div "2" at bounding box center [748, 217] width 101 height 11
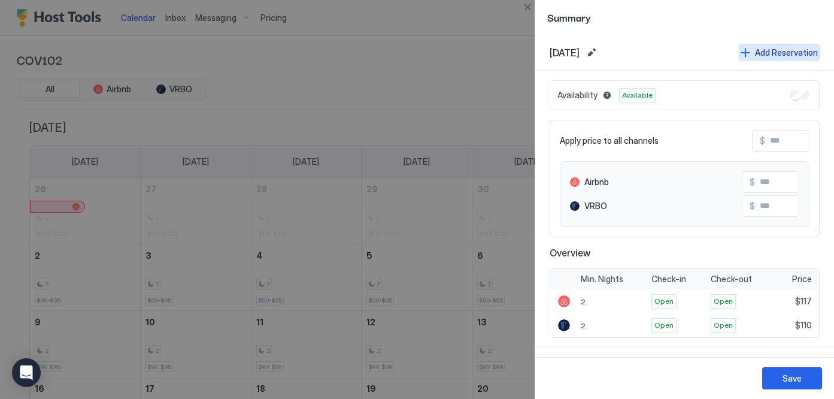
click at [749, 55] on button "Add Reservation" at bounding box center [779, 52] width 81 height 16
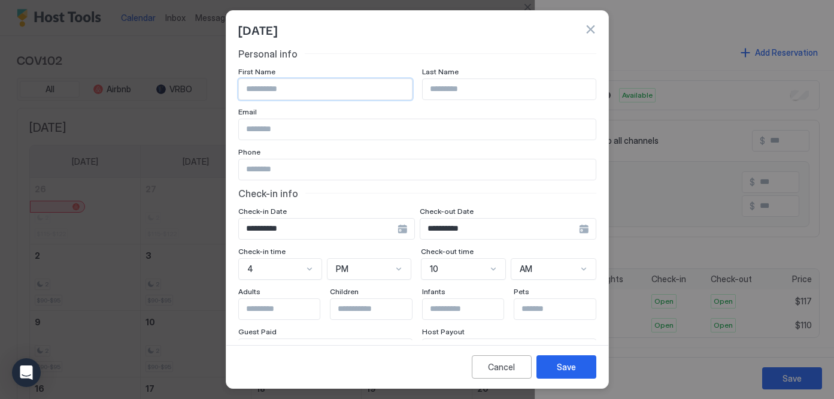
click at [309, 91] on input "Input Field" at bounding box center [325, 89] width 173 height 20
type input "********"
type input "*******"
type input "**********"
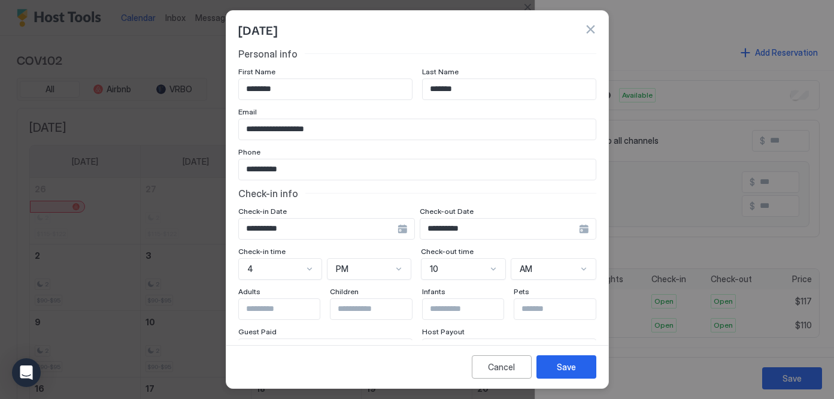
click at [584, 229] on div "**********" at bounding box center [508, 229] width 177 height 22
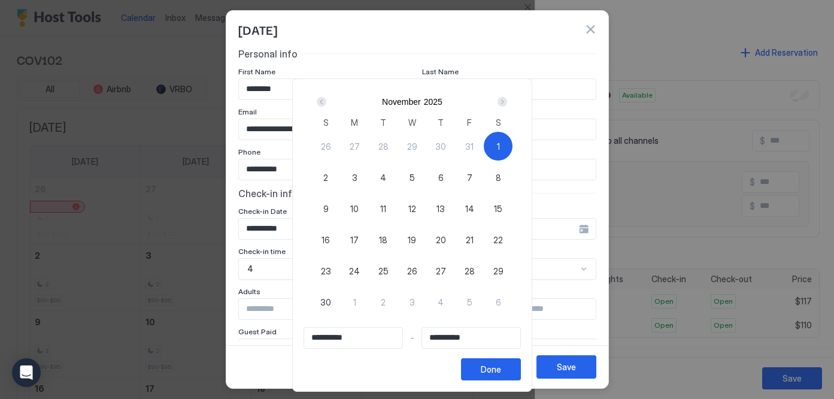
click at [390, 177] on div "4" at bounding box center [383, 177] width 29 height 29
type input "**********"
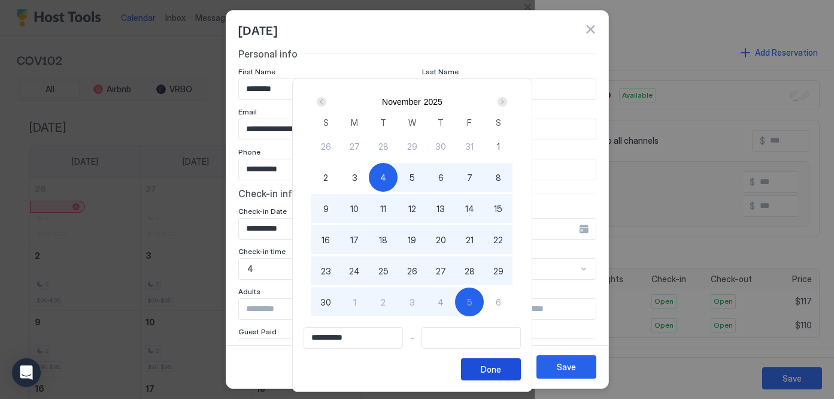
type input "**********"
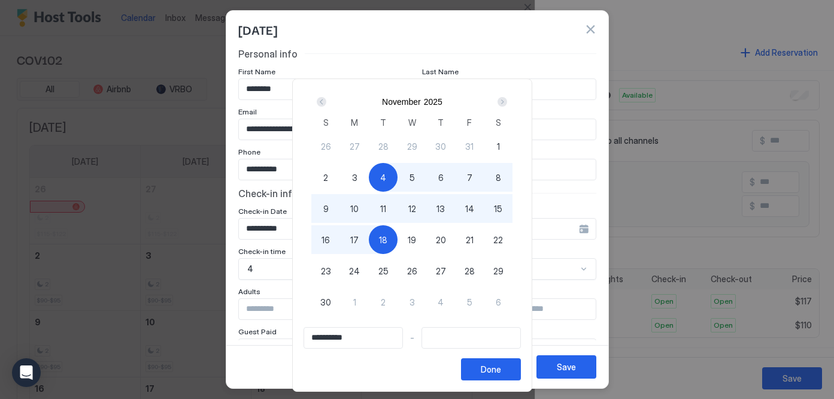
click at [505, 147] on div "1" at bounding box center [498, 146] width 29 height 29
type input "**********"
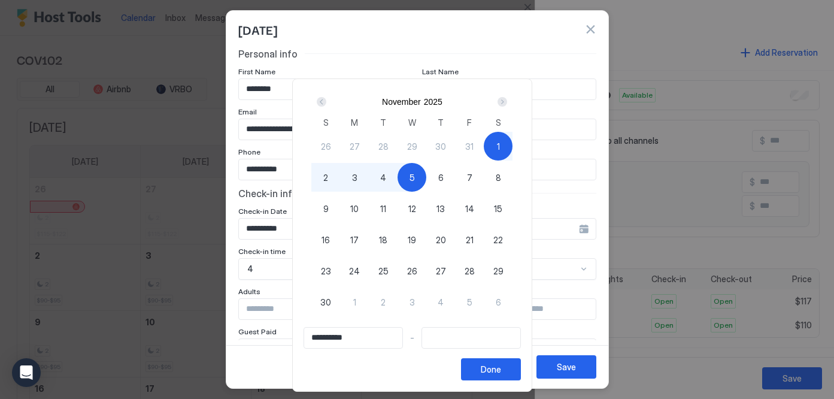
type input "**********"
click at [384, 177] on div "4" at bounding box center [383, 177] width 29 height 29
type input "**********"
click at [500, 369] on div "Done" at bounding box center [491, 369] width 20 height 13
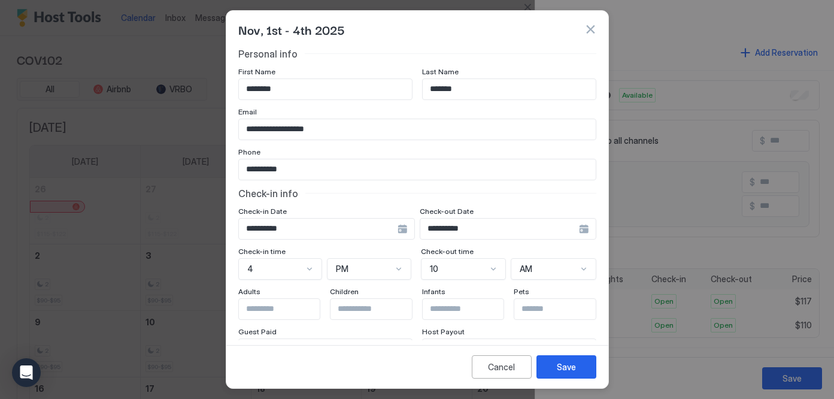
scroll to position [10, 0]
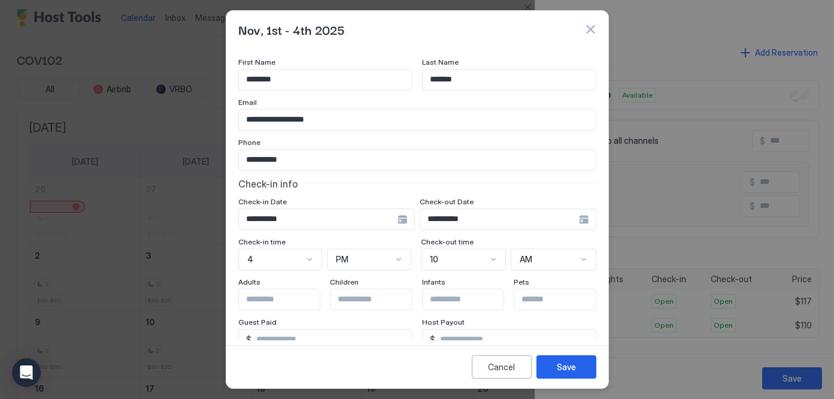
click at [294, 291] on input "Input Field" at bounding box center [288, 299] width 98 height 20
type input "*"
click at [350, 302] on input "Input Field" at bounding box center [379, 299] width 98 height 20
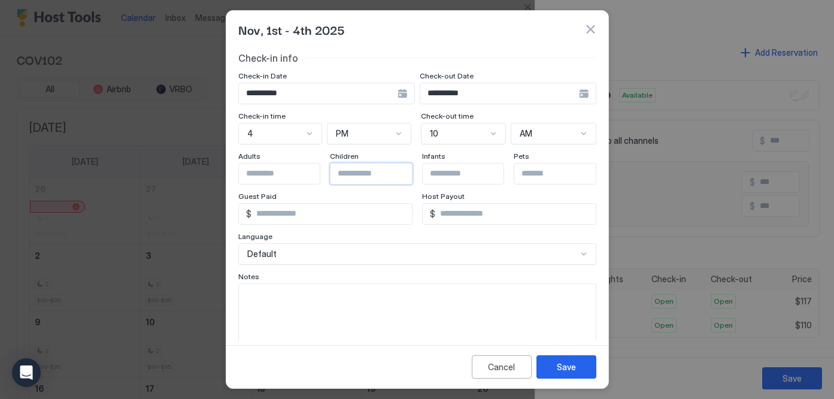
scroll to position [141, 0]
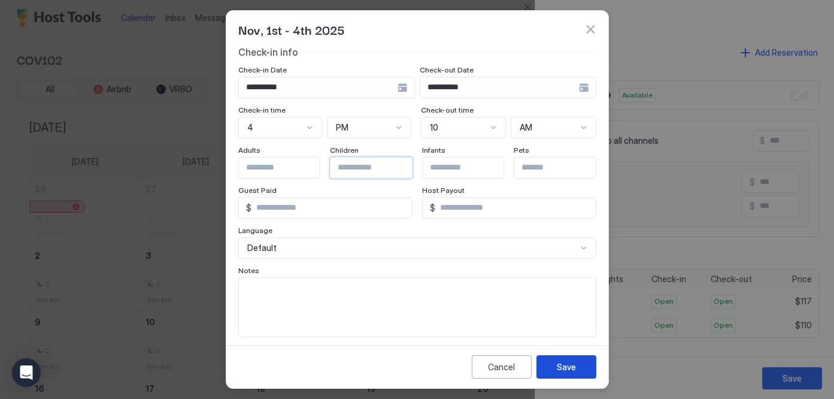
type input "*"
click at [562, 366] on div "Save" at bounding box center [566, 366] width 19 height 13
